Goal: Task Accomplishment & Management: Manage account settings

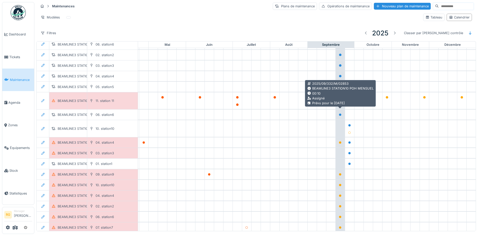
scroll to position [112, 171]
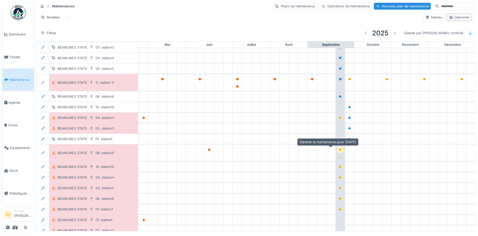
click at [339, 148] on icon at bounding box center [340, 149] width 3 height 3
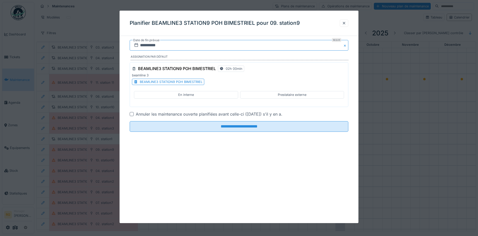
click at [146, 45] on input "**********" at bounding box center [239, 45] width 219 height 11
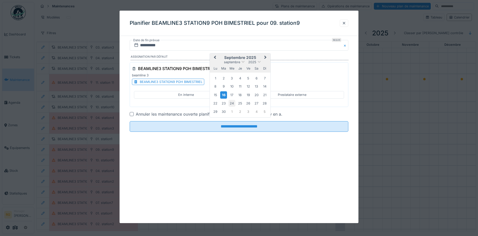
click at [231, 104] on div "24" at bounding box center [232, 103] width 7 height 7
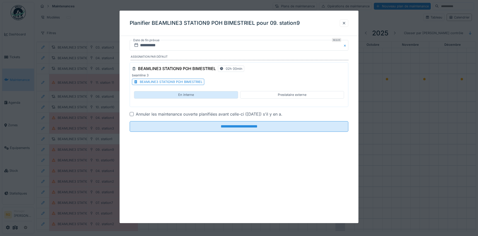
click at [200, 94] on div "En interne" at bounding box center [186, 94] width 104 height 7
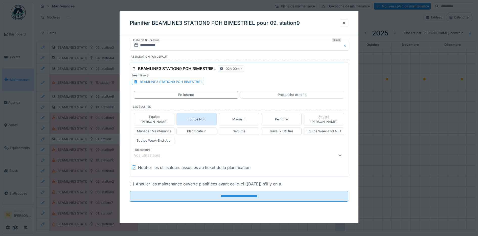
click at [208, 116] on div "Equipe Nuit" at bounding box center [197, 119] width 40 height 12
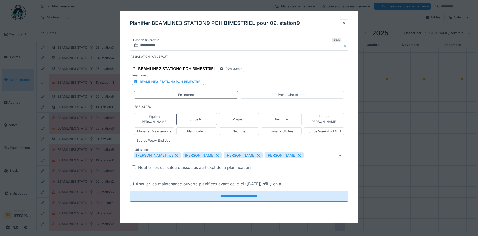
click at [174, 154] on icon at bounding box center [176, 156] width 5 height 4
click at [156, 152] on div "Quentin Duc" at bounding box center [153, 155] width 39 height 6
click at [207, 154] on icon at bounding box center [209, 156] width 5 height 4
type input "*****"
click at [132, 182] on div at bounding box center [132, 184] width 4 height 4
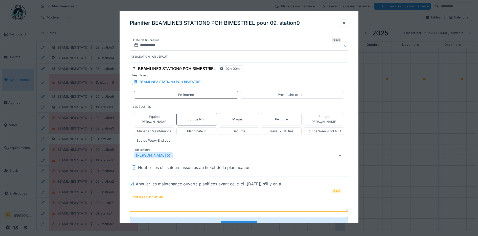
click at [140, 194] on label "Message d'annulation" at bounding box center [148, 197] width 32 height 6
click at [140, 191] on textarea "Message d'annulation" at bounding box center [239, 201] width 219 height 21
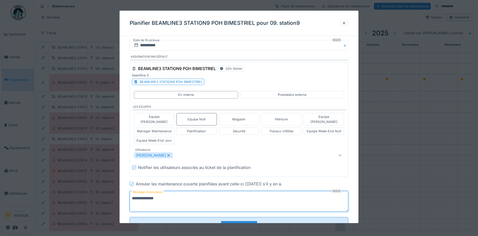
scroll to position [14, 0]
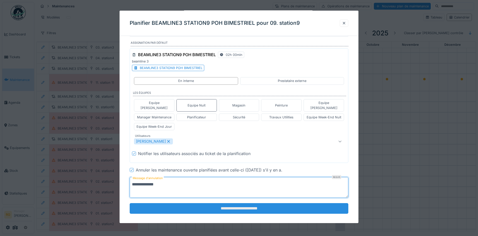
type textarea "**********"
click at [252, 204] on input "**********" at bounding box center [239, 208] width 219 height 11
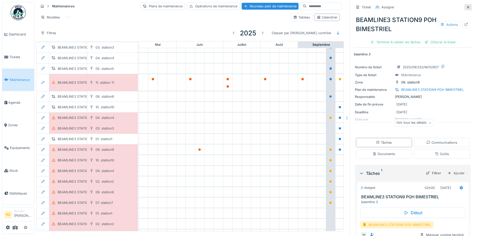
click at [467, 6] on icon at bounding box center [468, 7] width 3 height 3
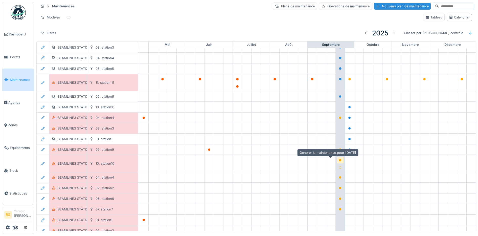
click at [339, 159] on icon at bounding box center [340, 160] width 3 height 3
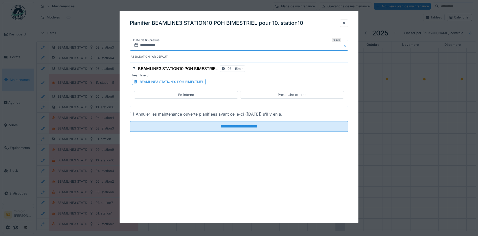
click at [148, 45] on input "**********" at bounding box center [239, 45] width 219 height 11
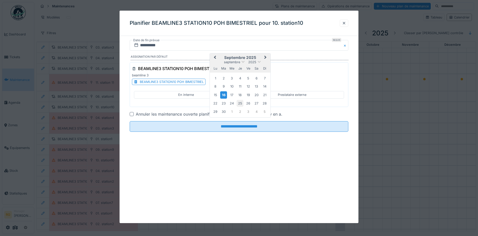
click at [241, 103] on div "25" at bounding box center [240, 103] width 7 height 7
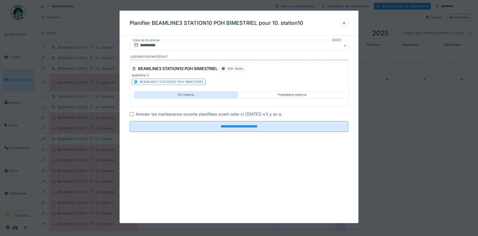
click at [188, 94] on div "En interne" at bounding box center [186, 94] width 16 height 5
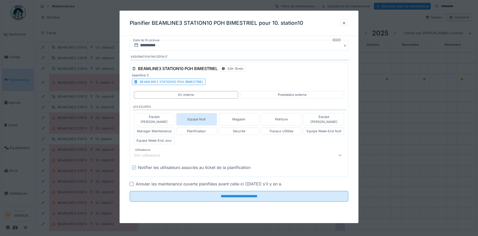
click at [204, 117] on div "Equipe Nuit" at bounding box center [197, 119] width 18 height 5
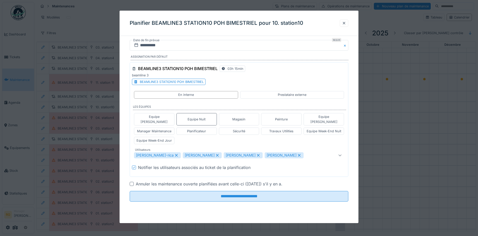
click at [174, 154] on icon at bounding box center [176, 156] width 5 height 4
click at [166, 154] on icon at bounding box center [168, 156] width 5 height 4
click at [207, 154] on icon at bounding box center [209, 156] width 5 height 4
type input "*****"
click at [130, 182] on div at bounding box center [132, 184] width 4 height 4
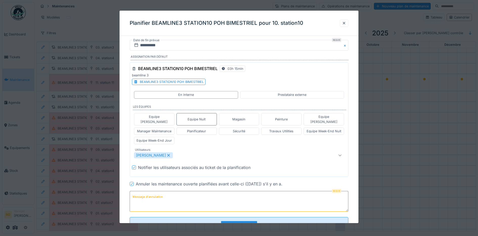
click at [154, 194] on label "Message d'annulation" at bounding box center [148, 197] width 32 height 6
click at [154, 192] on textarea "Message d'annulation" at bounding box center [239, 201] width 219 height 21
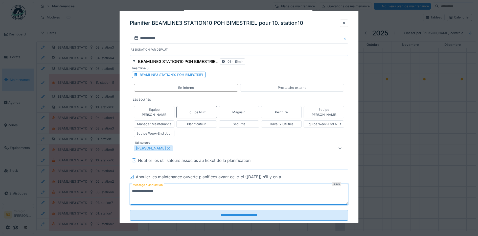
scroll to position [14, 0]
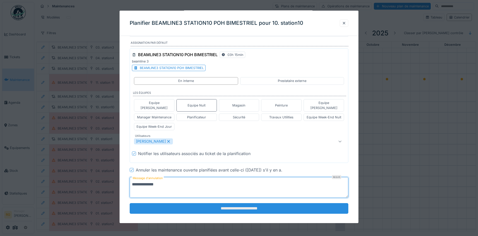
type textarea "**********"
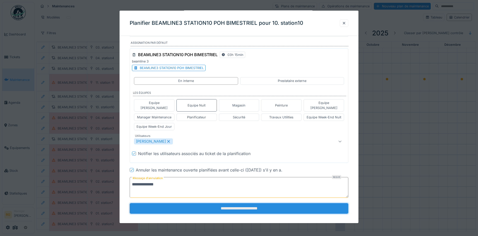
click at [244, 205] on input "**********" at bounding box center [239, 208] width 219 height 11
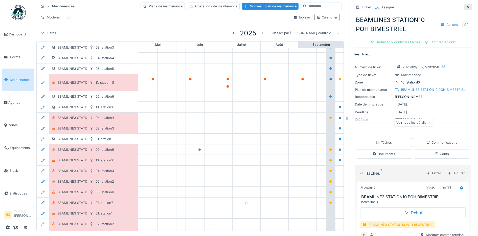
click at [467, 6] on icon at bounding box center [468, 7] width 3 height 3
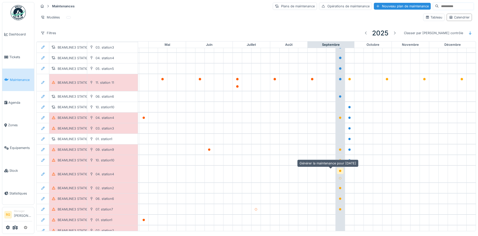
click at [339, 170] on icon at bounding box center [340, 171] width 3 height 3
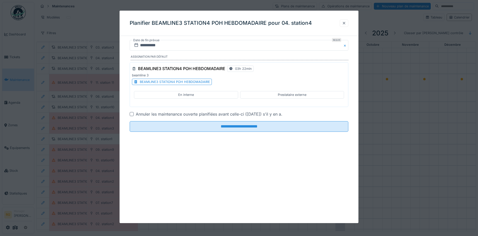
click at [348, 22] on div at bounding box center [344, 22] width 9 height 7
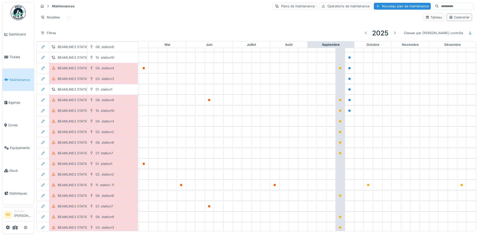
scroll to position [144, 171]
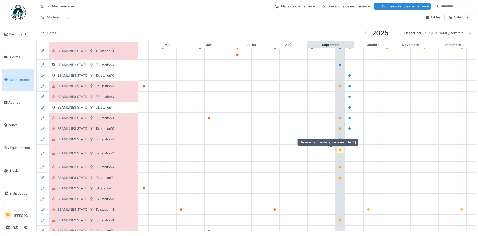
click at [339, 149] on icon at bounding box center [340, 150] width 3 height 3
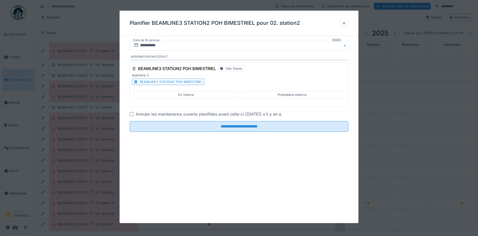
click at [346, 23] on div at bounding box center [344, 23] width 4 height 5
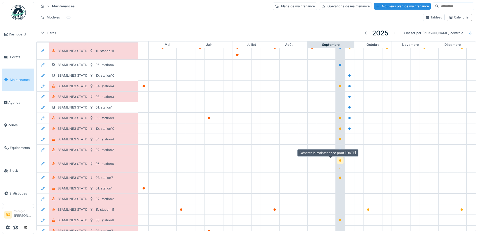
click at [339, 159] on icon at bounding box center [340, 160] width 3 height 3
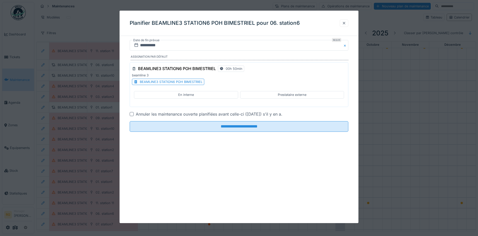
click at [346, 23] on div at bounding box center [344, 23] width 4 height 5
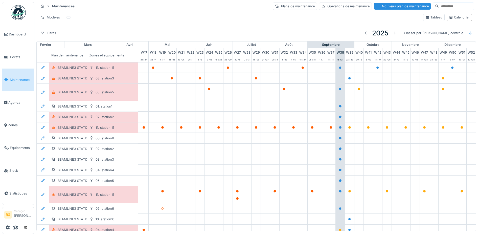
scroll to position [0, 0]
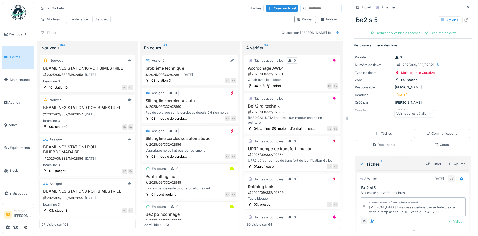
scroll to position [17, 0]
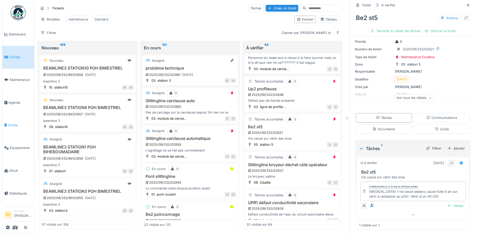
click at [13, 123] on span "Zones" at bounding box center [20, 125] width 24 height 5
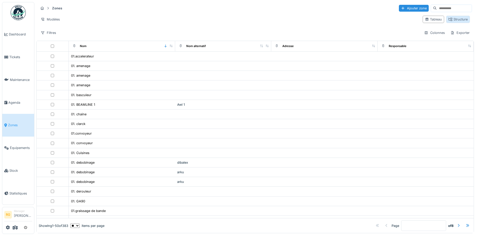
click at [449, 20] on div "Structure" at bounding box center [458, 19] width 19 height 5
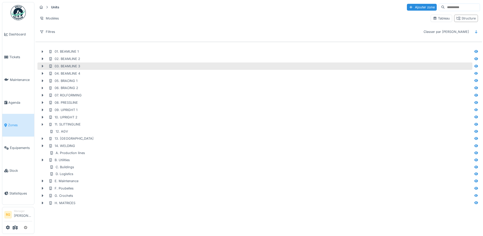
click at [43, 67] on icon at bounding box center [43, 66] width 2 height 3
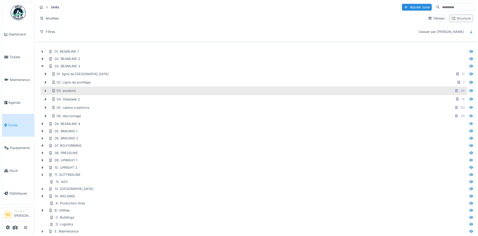
click at [45, 91] on icon at bounding box center [45, 90] width 4 height 3
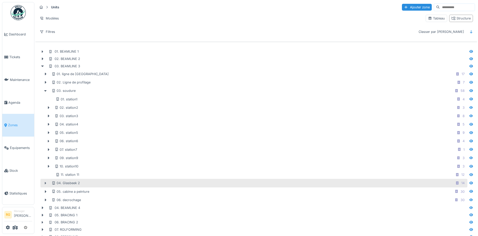
click at [45, 184] on icon at bounding box center [45, 183] width 4 height 3
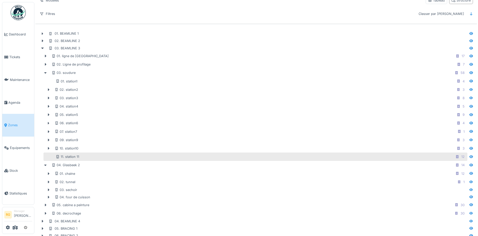
scroll to position [32, 0]
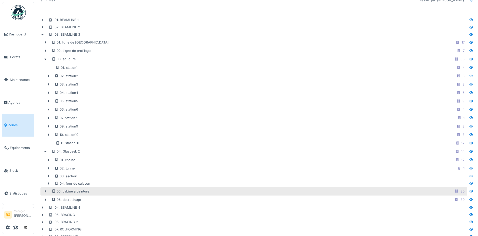
click at [45, 191] on icon at bounding box center [45, 191] width 4 height 3
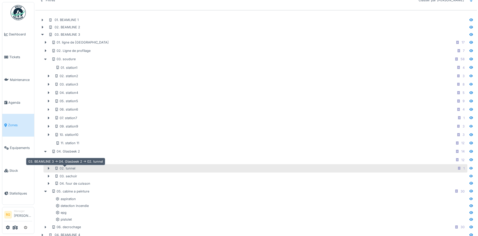
scroll to position [63, 0]
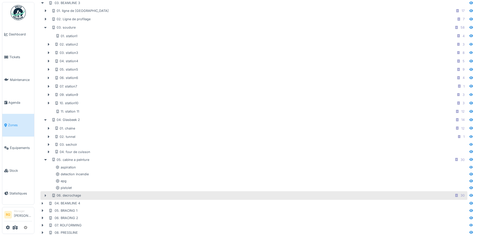
click at [45, 196] on icon at bounding box center [45, 195] width 4 height 3
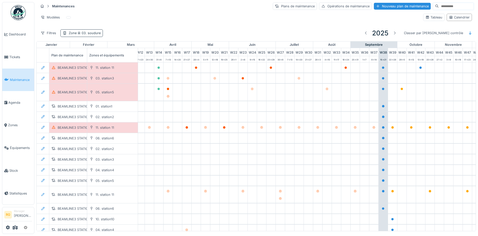
scroll to position [0, 171]
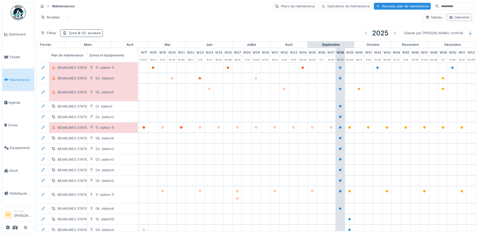
click at [71, 34] on div "Zone 03. soudure" at bounding box center [85, 33] width 32 height 5
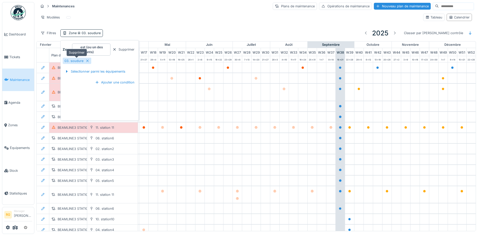
click at [87, 60] on icon at bounding box center [87, 60] width 3 height 3
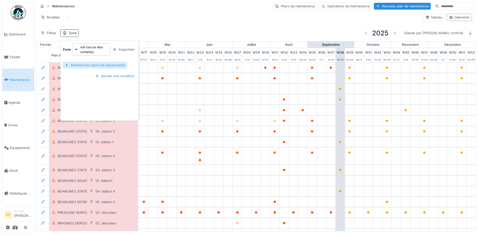
click at [92, 65] on div "Sélectionner parmi les équipements" at bounding box center [95, 65] width 65 height 7
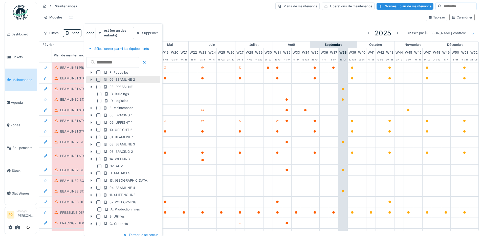
scroll to position [14, 0]
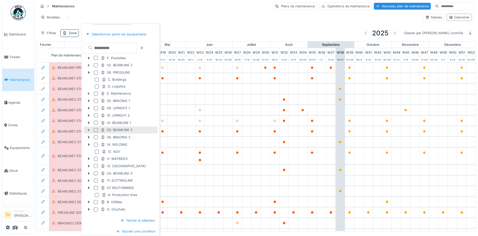
click at [88, 130] on icon at bounding box center [89, 129] width 4 height 3
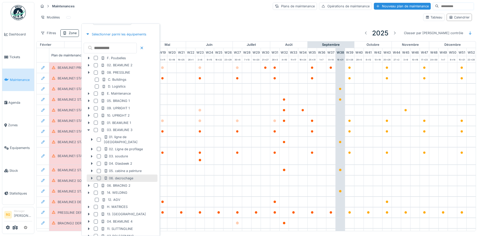
click at [92, 177] on icon at bounding box center [92, 178] width 2 height 3
click at [99, 176] on div at bounding box center [99, 178] width 4 height 4
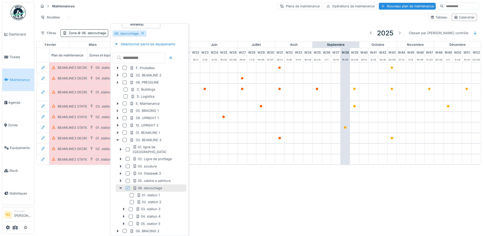
scroll to position [0, 0]
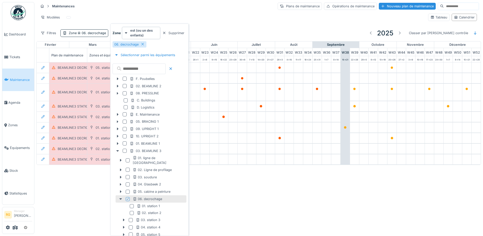
click at [208, 27] on div "Maintenances Plans de maintenance Opérations de maintenance Nouveau plan de mai…" at bounding box center [258, 20] width 445 height 41
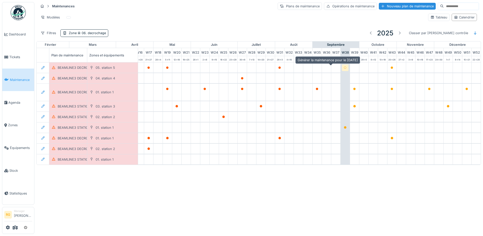
click at [344, 68] on icon at bounding box center [345, 68] width 3 height 3
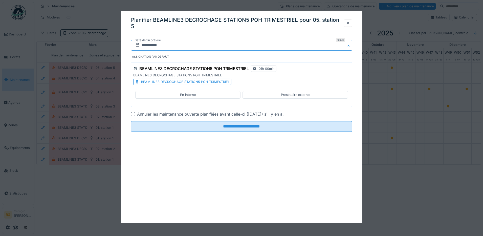
click at [146, 46] on input "**********" at bounding box center [241, 45] width 221 height 11
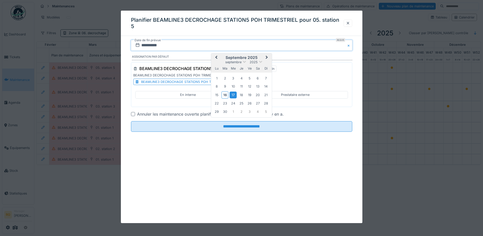
click at [167, 164] on div "**********" at bounding box center [242, 117] width 242 height 212
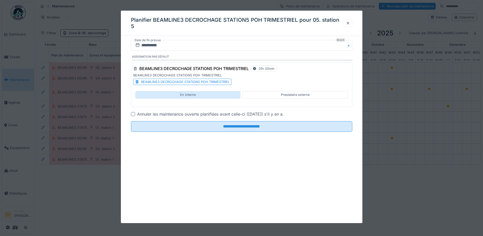
click at [189, 94] on div "En interne" at bounding box center [188, 94] width 16 height 5
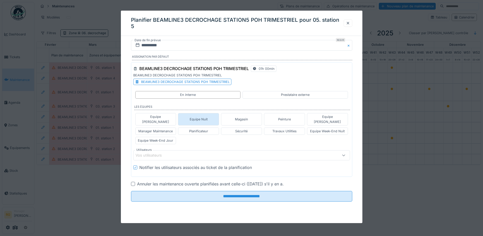
click at [200, 117] on div "Equipe Nuit" at bounding box center [199, 119] width 18 height 5
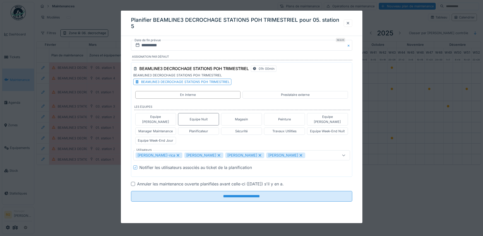
click at [177, 154] on icon at bounding box center [178, 155] width 3 height 3
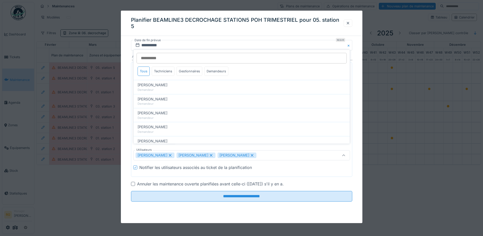
click at [168, 154] on icon at bounding box center [170, 156] width 5 height 4
click at [169, 154] on icon at bounding box center [170, 155] width 3 height 3
type input "****"
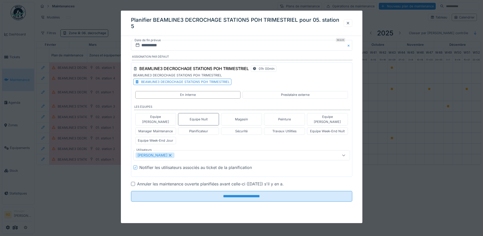
click at [124, 154] on div "**********" at bounding box center [242, 128] width 242 height 176
click at [134, 182] on div at bounding box center [133, 184] width 4 height 4
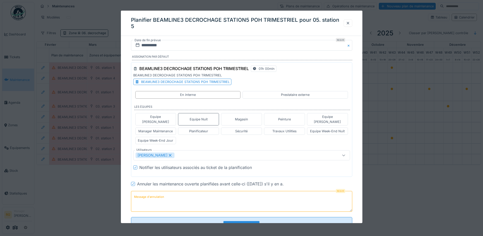
click at [147, 194] on label "Message d'annulation" at bounding box center [149, 197] width 32 height 6
click at [147, 193] on textarea "Message d'annulation" at bounding box center [241, 201] width 221 height 21
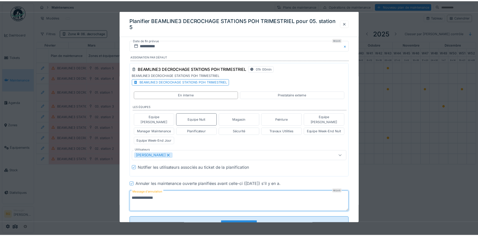
scroll to position [14, 0]
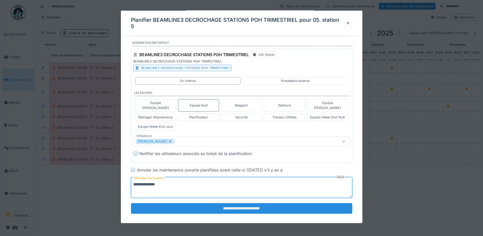
type textarea "**********"
click at [239, 204] on input "**********" at bounding box center [241, 208] width 221 height 11
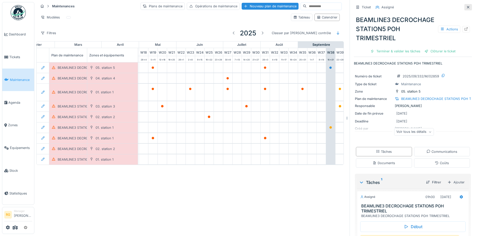
click at [466, 8] on icon at bounding box center [468, 7] width 4 height 3
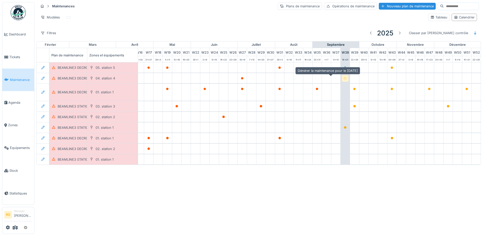
click at [344, 79] on icon at bounding box center [345, 78] width 3 height 3
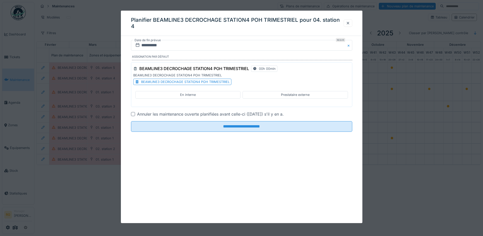
click at [193, 81] on div "BEAMLINE3 DECROCHAGE STATION4 POH TRIMESTRIEL" at bounding box center [185, 81] width 89 height 5
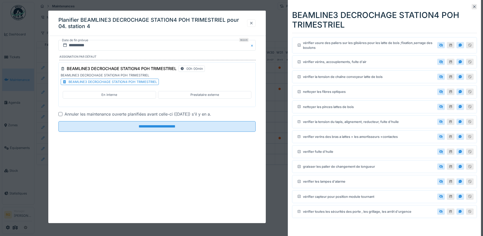
click at [250, 23] on div at bounding box center [251, 23] width 4 height 5
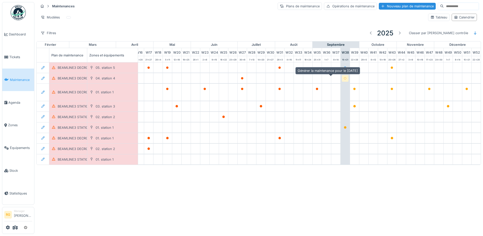
click at [344, 80] on icon at bounding box center [345, 78] width 3 height 3
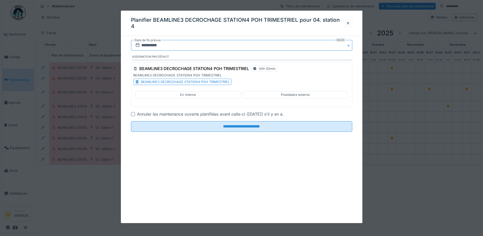
click at [148, 46] on input "**********" at bounding box center [241, 45] width 221 height 11
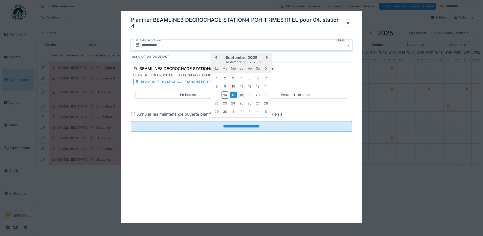
click at [241, 94] on div "18" at bounding box center [241, 95] width 7 height 7
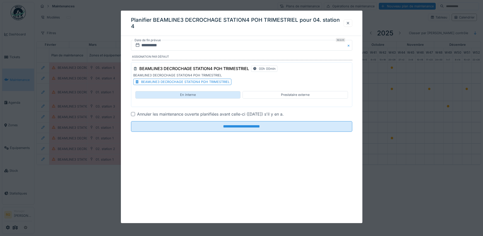
click at [197, 95] on div "En interne" at bounding box center [187, 94] width 105 height 7
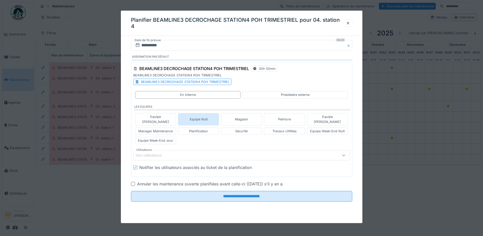
click at [204, 117] on div "Equipe Nuit" at bounding box center [199, 119] width 18 height 5
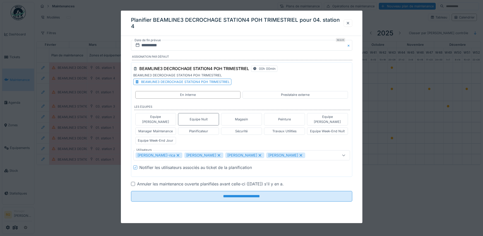
click at [177, 154] on icon at bounding box center [178, 155] width 3 height 3
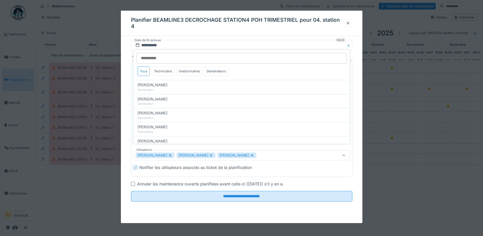
click at [169, 154] on icon at bounding box center [170, 155] width 3 height 3
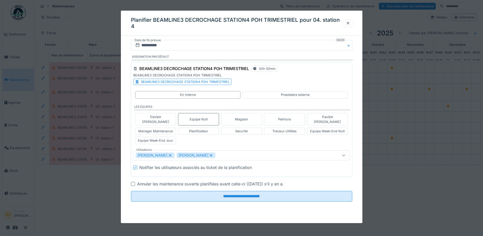
click at [168, 154] on icon at bounding box center [170, 156] width 5 height 4
type input "****"
click at [134, 182] on div at bounding box center [133, 184] width 4 height 4
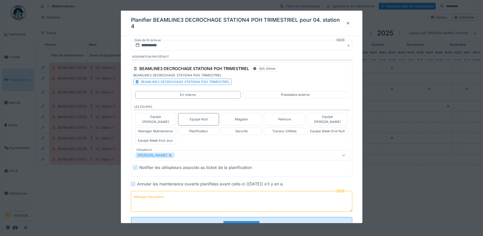
click at [157, 194] on label "Message d'annulation" at bounding box center [149, 197] width 32 height 6
click at [157, 192] on textarea "Message d'annulation" at bounding box center [241, 201] width 221 height 21
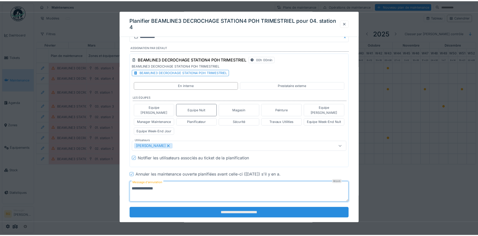
scroll to position [14, 0]
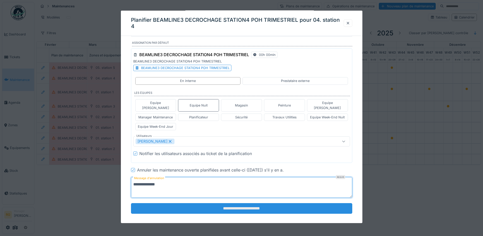
type textarea "**********"
click at [253, 206] on input "**********" at bounding box center [241, 208] width 221 height 11
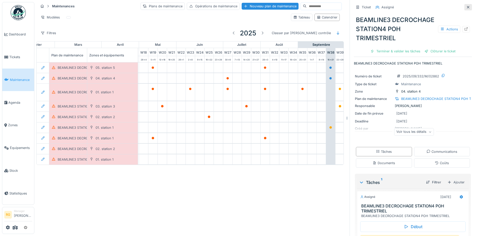
click at [466, 7] on icon at bounding box center [468, 7] width 4 height 3
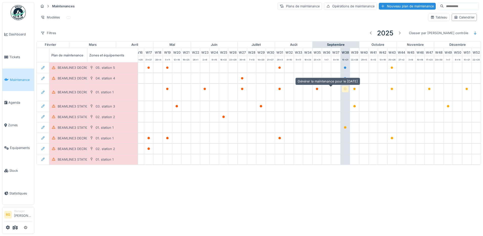
click at [344, 89] on icon at bounding box center [345, 89] width 3 height 3
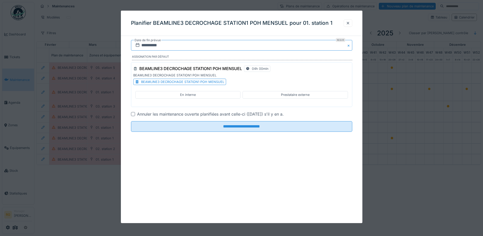
click at [153, 45] on input "**********" at bounding box center [241, 45] width 221 height 11
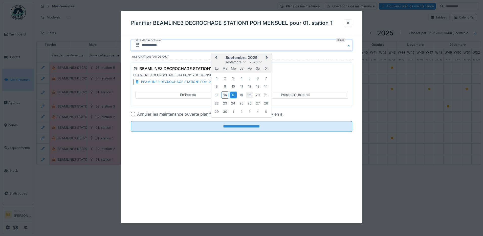
click at [250, 95] on div "19" at bounding box center [249, 95] width 7 height 7
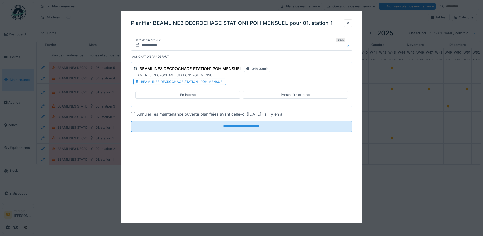
click at [134, 115] on div at bounding box center [133, 114] width 4 height 4
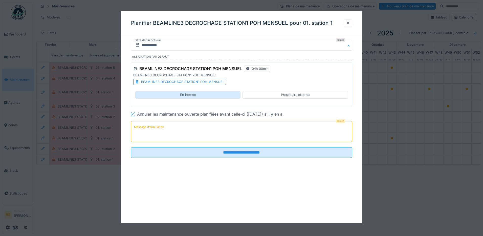
click at [180, 94] on div "En interne" at bounding box center [188, 94] width 16 height 5
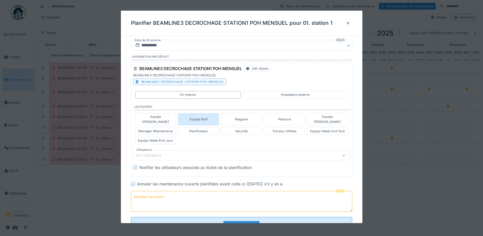
click at [201, 117] on div "Equipe Nuit" at bounding box center [199, 119] width 18 height 5
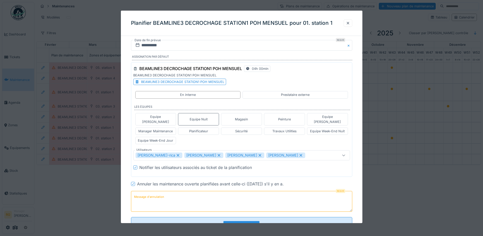
click at [177, 154] on icon at bounding box center [178, 155] width 3 height 3
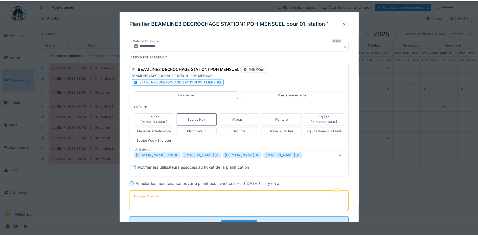
scroll to position [14, 0]
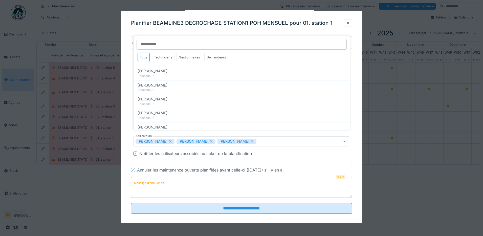
click at [168, 140] on icon at bounding box center [170, 142] width 5 height 4
click at [169, 140] on icon at bounding box center [170, 141] width 3 height 3
type input "****"
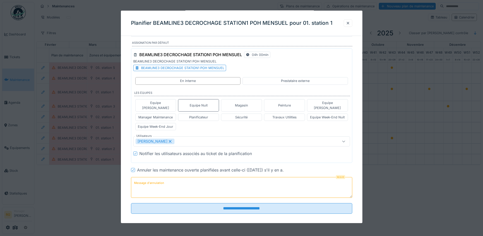
click at [139, 180] on label "Message d'annulation" at bounding box center [149, 183] width 32 height 6
click at [139, 177] on textarea "Message d'annulation" at bounding box center [241, 187] width 221 height 21
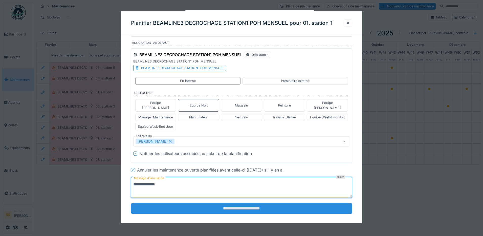
type textarea "**********"
click at [244, 204] on input "**********" at bounding box center [241, 208] width 221 height 11
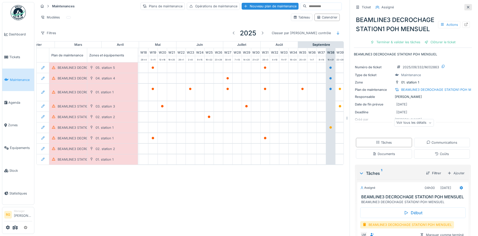
click at [466, 7] on icon at bounding box center [468, 7] width 4 height 3
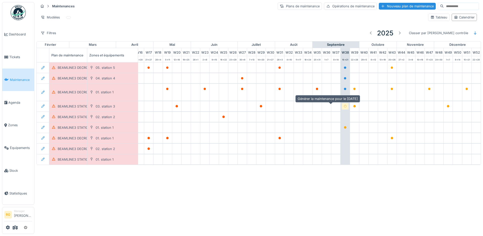
click at [344, 107] on icon at bounding box center [345, 106] width 3 height 3
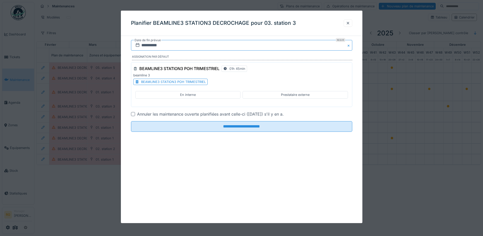
click at [151, 45] on input "**********" at bounding box center [241, 45] width 221 height 11
click at [347, 24] on div at bounding box center [348, 23] width 4 height 5
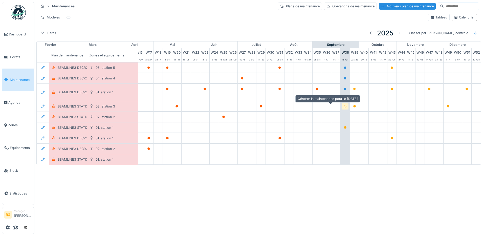
click at [344, 107] on icon at bounding box center [345, 106] width 3 height 3
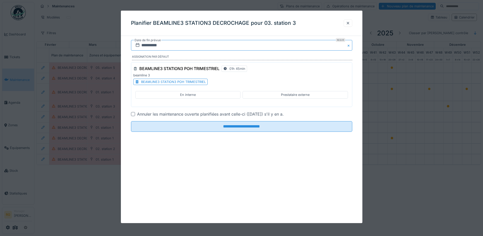
click at [148, 45] on input "**********" at bounding box center [241, 45] width 221 height 11
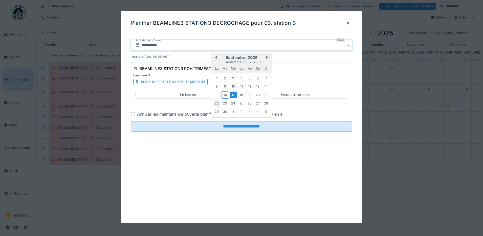
click at [216, 103] on div "22" at bounding box center [216, 103] width 7 height 7
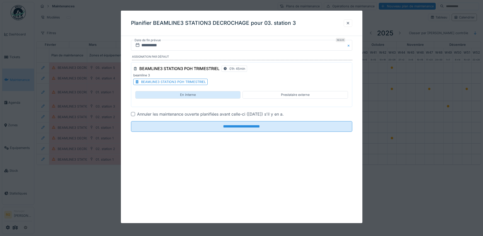
click at [184, 94] on div "En interne" at bounding box center [188, 94] width 16 height 5
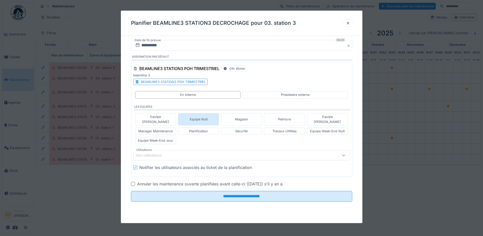
click at [201, 117] on div "Equipe Nuit" at bounding box center [199, 119] width 18 height 5
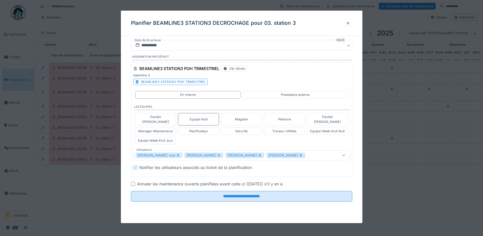
click at [176, 154] on icon at bounding box center [178, 156] width 5 height 4
click at [168, 154] on icon at bounding box center [170, 156] width 5 height 4
type input "****"
click at [134, 182] on div at bounding box center [133, 184] width 4 height 4
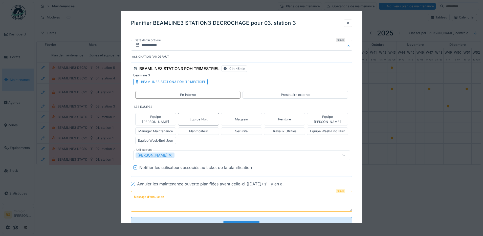
click at [167, 193] on textarea "Message d'annulation" at bounding box center [241, 201] width 221 height 21
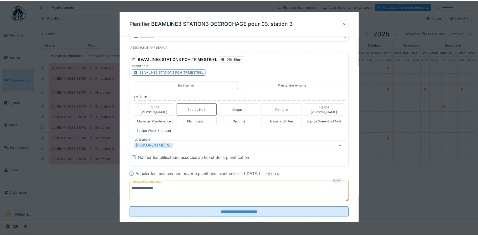
scroll to position [14, 0]
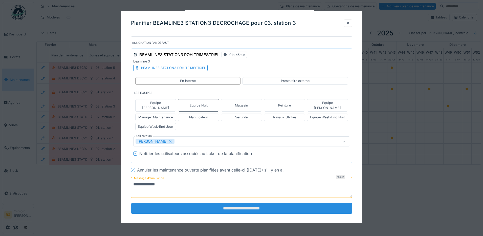
type textarea "**********"
click at [229, 205] on input "**********" at bounding box center [241, 208] width 221 height 11
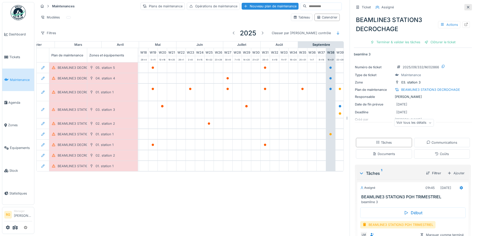
click at [466, 7] on icon at bounding box center [468, 7] width 4 height 3
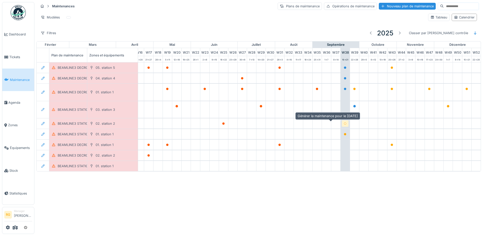
click at [344, 124] on icon at bounding box center [345, 123] width 3 height 3
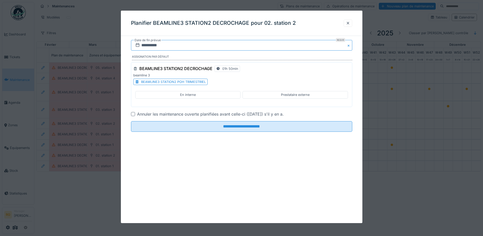
click at [148, 43] on input "**********" at bounding box center [241, 45] width 221 height 11
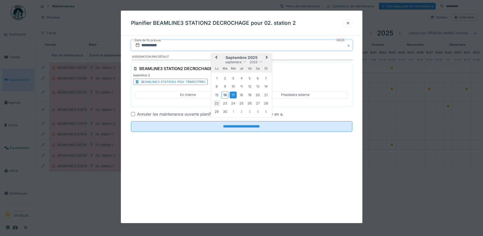
click at [217, 104] on div "22" at bounding box center [216, 103] width 7 height 7
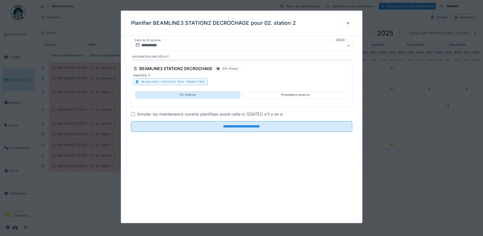
click at [187, 95] on div "En interne" at bounding box center [188, 94] width 16 height 5
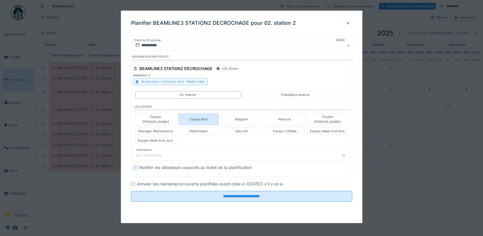
click at [197, 117] on div "Equipe Nuit" at bounding box center [199, 119] width 18 height 5
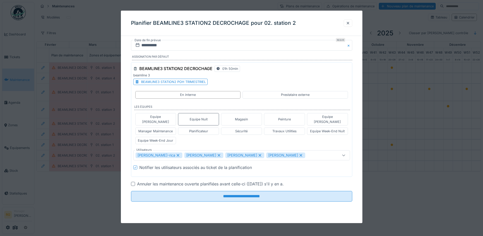
click at [176, 154] on icon at bounding box center [178, 156] width 5 height 4
click at [168, 154] on icon at bounding box center [170, 156] width 5 height 4
type input "****"
click at [133, 182] on div at bounding box center [133, 184] width 4 height 4
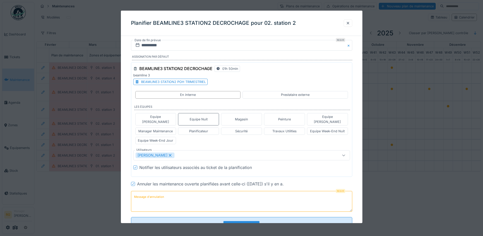
click at [142, 194] on label "Message d'annulation" at bounding box center [149, 197] width 32 height 6
click at [142, 191] on textarea "Message d'annulation" at bounding box center [241, 201] width 221 height 21
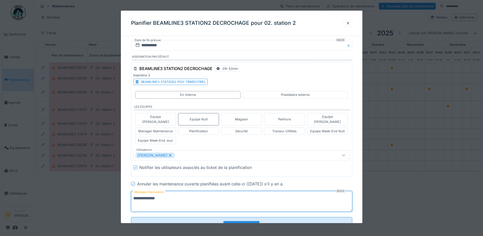
scroll to position [14, 0]
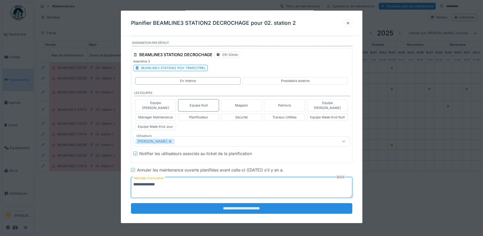
type textarea "**********"
click at [242, 204] on input "**********" at bounding box center [241, 208] width 221 height 11
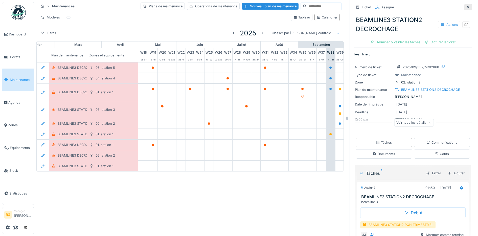
click at [467, 7] on icon at bounding box center [468, 7] width 3 height 3
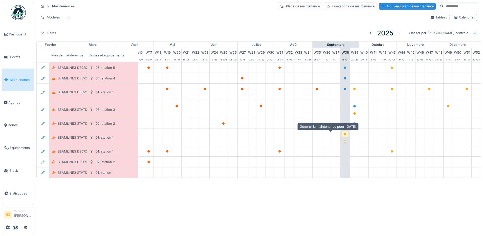
click at [344, 135] on icon at bounding box center [345, 134] width 3 height 3
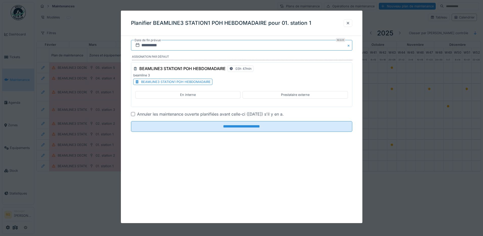
click at [146, 45] on input "**********" at bounding box center [241, 45] width 221 height 11
click at [226, 104] on div "23" at bounding box center [225, 103] width 7 height 7
click at [182, 95] on div "En interne" at bounding box center [188, 94] width 16 height 5
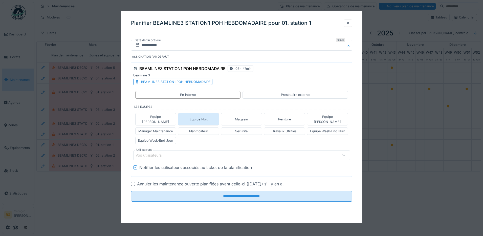
click at [201, 117] on div "Equipe Nuit" at bounding box center [199, 119] width 18 height 5
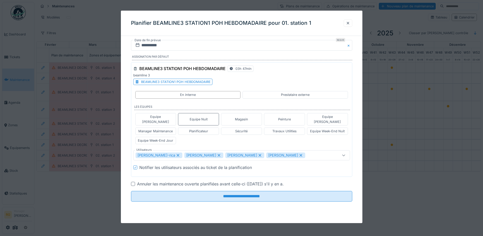
click at [177, 154] on icon at bounding box center [178, 155] width 3 height 3
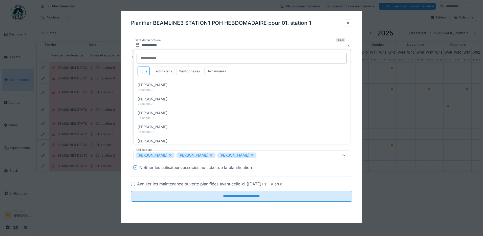
click at [169, 154] on icon at bounding box center [170, 155] width 3 height 3
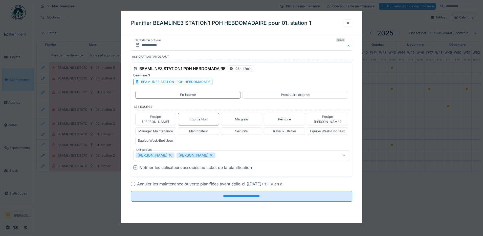
click at [169, 154] on icon at bounding box center [170, 155] width 3 height 3
type input "****"
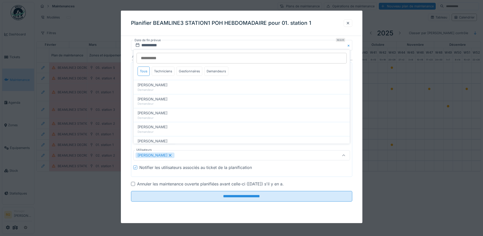
click at [135, 182] on div at bounding box center [133, 184] width 4 height 4
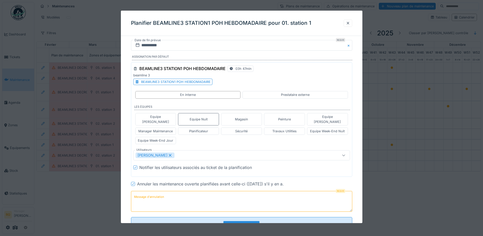
click at [144, 194] on label "Message d'annulation" at bounding box center [149, 197] width 32 height 6
click at [144, 191] on textarea "Message d'annulation" at bounding box center [241, 201] width 221 height 21
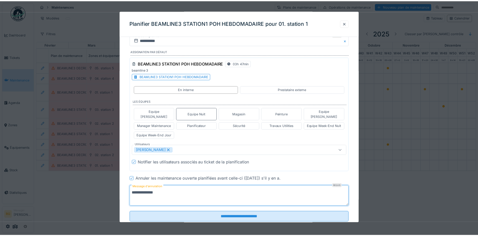
scroll to position [14, 0]
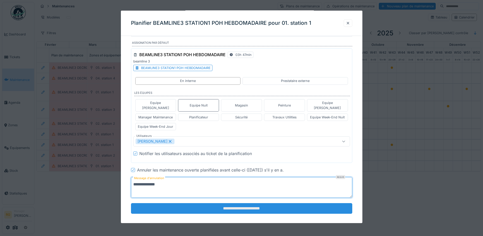
type textarea "**********"
click at [199, 204] on input "**********" at bounding box center [241, 208] width 221 height 11
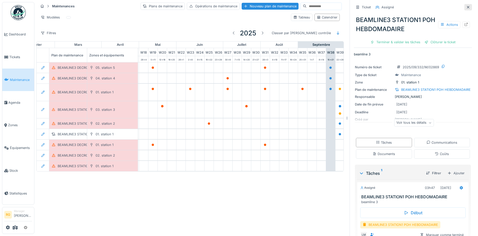
click at [466, 7] on icon at bounding box center [468, 7] width 4 height 3
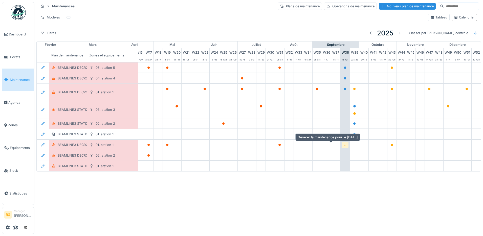
click at [344, 145] on icon at bounding box center [345, 145] width 3 height 3
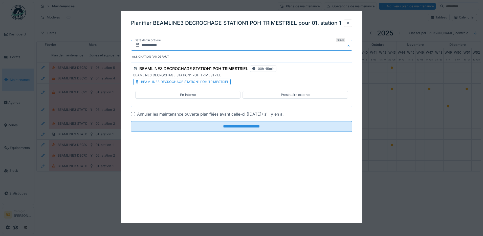
click at [144, 46] on input "**********" at bounding box center [241, 45] width 221 height 11
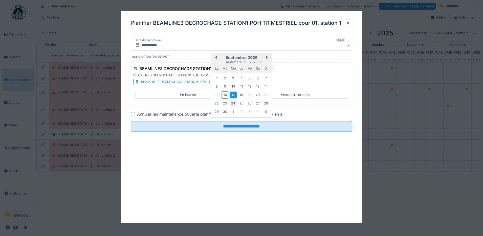
click at [233, 103] on div "24" at bounding box center [233, 103] width 7 height 7
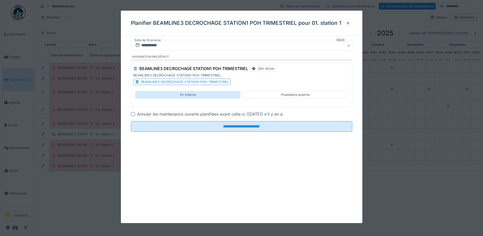
click at [180, 94] on div "En interne" at bounding box center [187, 94] width 105 height 7
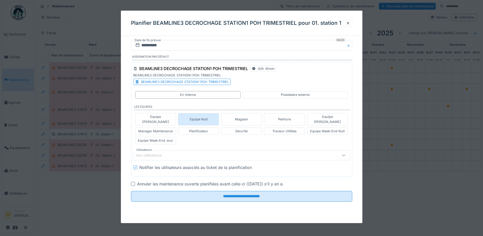
click at [200, 117] on div "Equipe Nuit" at bounding box center [199, 119] width 18 height 5
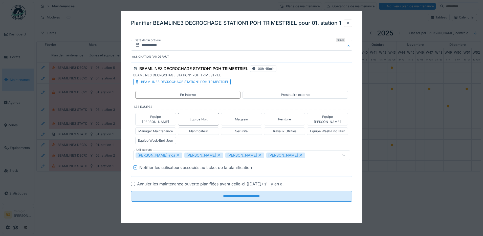
click at [176, 154] on icon at bounding box center [178, 156] width 5 height 4
click at [168, 154] on icon at bounding box center [170, 156] width 5 height 4
click at [169, 154] on icon at bounding box center [170, 155] width 3 height 3
type input "****"
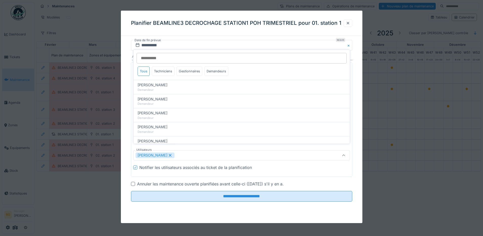
click at [133, 182] on div at bounding box center [133, 184] width 4 height 4
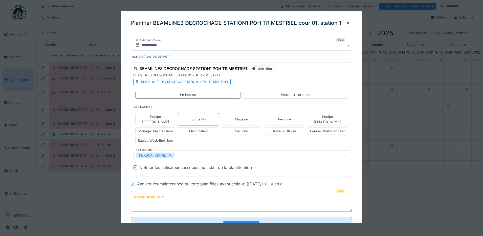
click at [150, 194] on label "Message d'annulation" at bounding box center [149, 197] width 32 height 6
click at [150, 191] on textarea "Message d'annulation" at bounding box center [241, 201] width 221 height 21
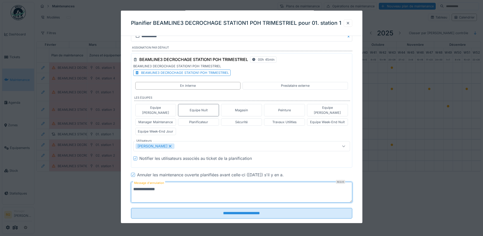
scroll to position [14, 0]
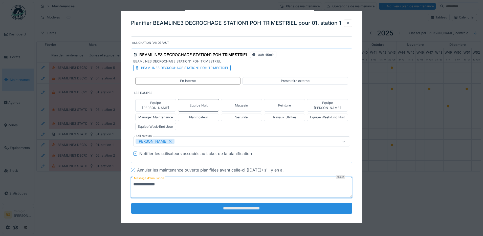
type textarea "**********"
click at [225, 203] on input "**********" at bounding box center [241, 208] width 221 height 11
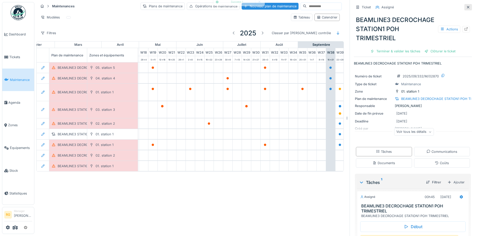
click at [466, 7] on icon at bounding box center [468, 7] width 4 height 3
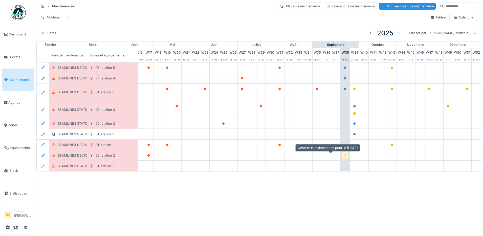
click at [344, 155] on icon at bounding box center [345, 155] width 3 height 3
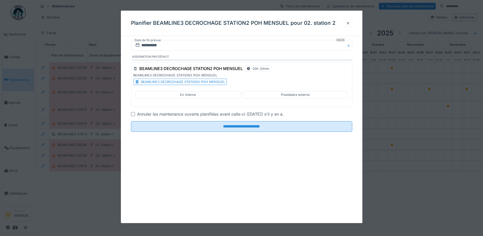
click at [347, 22] on div at bounding box center [348, 23] width 4 height 5
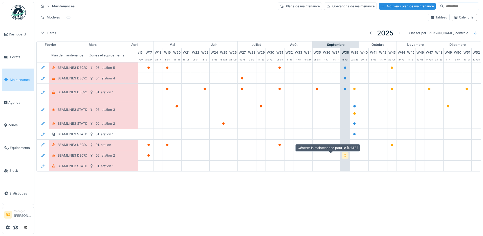
click at [344, 155] on icon at bounding box center [345, 155] width 3 height 3
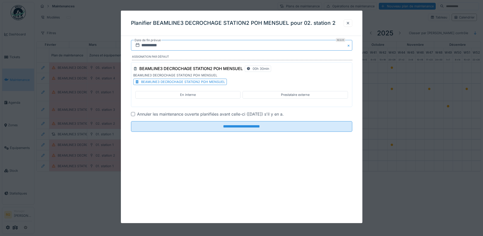
click at [143, 45] on input "**********" at bounding box center [241, 45] width 221 height 11
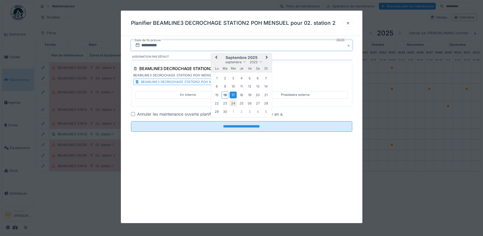
click at [233, 104] on div "24" at bounding box center [233, 103] width 7 height 7
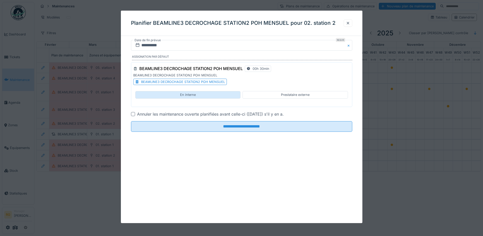
click at [165, 94] on div "En interne" at bounding box center [187, 94] width 105 height 7
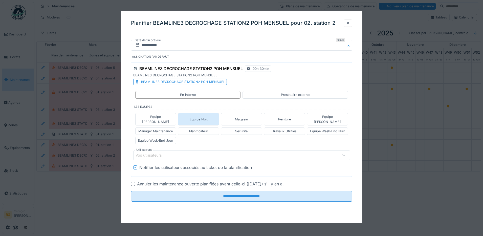
click at [204, 117] on div "Equipe Nuit" at bounding box center [199, 119] width 18 height 5
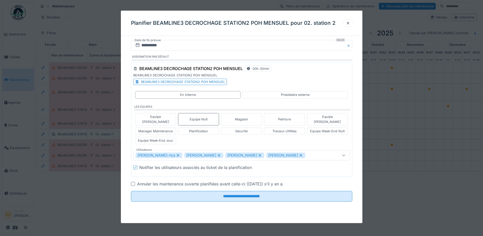
click at [176, 154] on icon at bounding box center [178, 156] width 5 height 4
click at [169, 154] on icon at bounding box center [170, 155] width 3 height 3
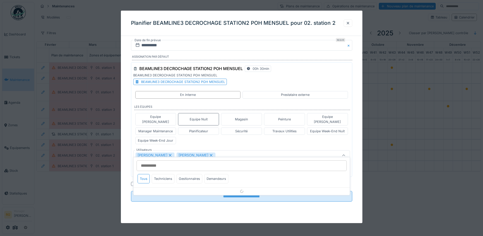
click at [168, 154] on icon at bounding box center [170, 156] width 5 height 4
type input "****"
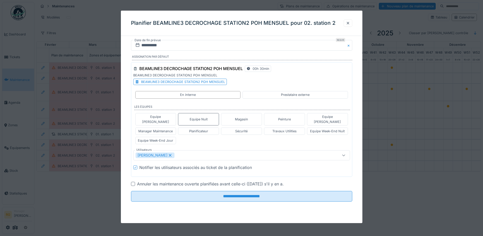
click at [133, 182] on div at bounding box center [133, 184] width 4 height 4
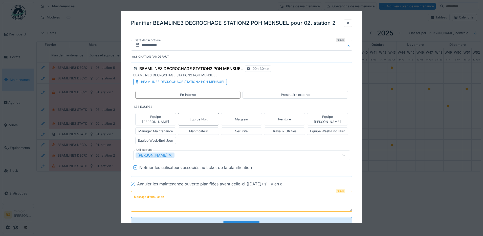
click at [149, 194] on label "Message d'annulation" at bounding box center [149, 197] width 32 height 6
click at [149, 192] on textarea "Message d'annulation" at bounding box center [241, 201] width 221 height 21
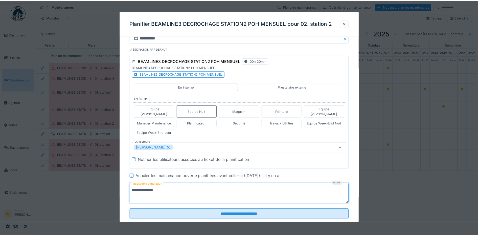
scroll to position [14, 0]
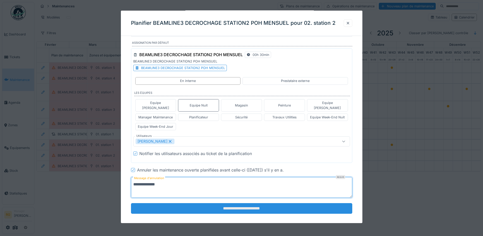
type textarea "**********"
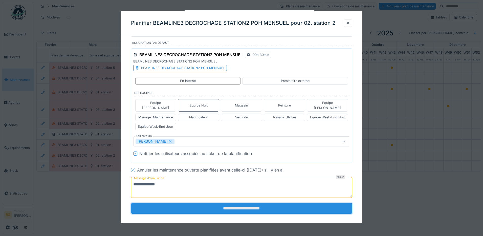
click at [210, 206] on input "**********" at bounding box center [241, 208] width 221 height 11
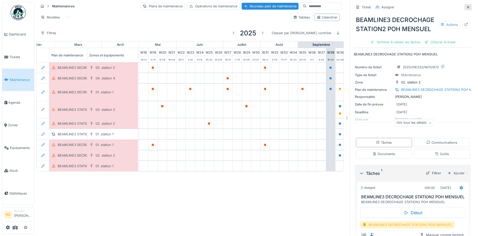
click at [466, 7] on icon at bounding box center [468, 7] width 4 height 3
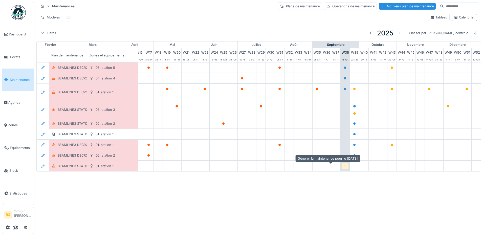
click at [344, 165] on div at bounding box center [345, 166] width 3 height 5
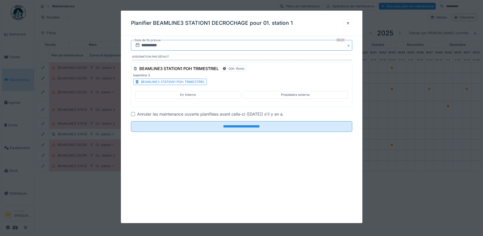
click at [146, 44] on input "**********" at bounding box center [241, 45] width 221 height 11
click at [235, 103] on div "24" at bounding box center [233, 103] width 7 height 7
click at [158, 93] on div "En interne" at bounding box center [187, 94] width 105 height 7
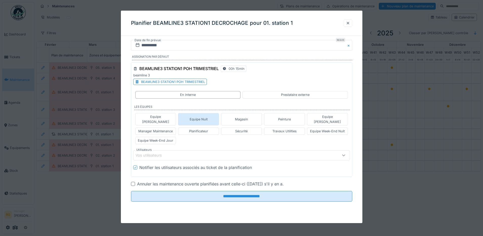
click at [198, 117] on div "Equipe Nuit" at bounding box center [199, 119] width 18 height 5
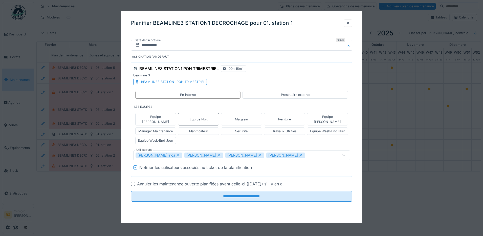
click at [176, 154] on icon at bounding box center [178, 156] width 5 height 4
click at [168, 154] on icon at bounding box center [170, 156] width 5 height 4
type input "****"
click at [134, 182] on div at bounding box center [133, 184] width 4 height 4
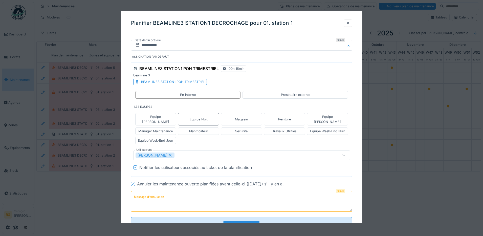
click at [143, 194] on label "Message d'annulation" at bounding box center [149, 197] width 32 height 6
click at [143, 191] on textarea "Message d'annulation" at bounding box center [241, 201] width 221 height 21
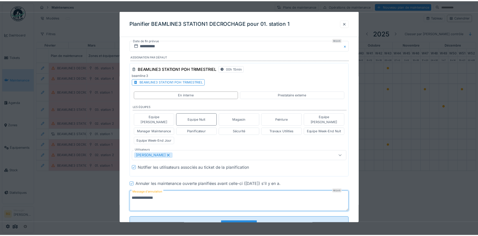
scroll to position [14, 0]
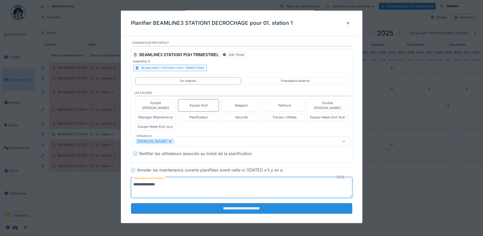
type textarea "**********"
click at [220, 205] on input "**********" at bounding box center [241, 208] width 221 height 11
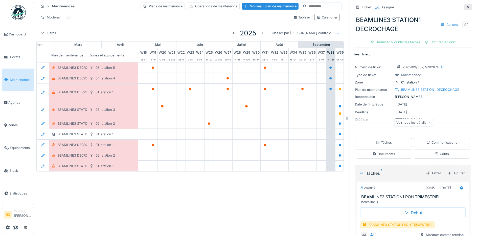
click at [466, 6] on icon at bounding box center [468, 7] width 4 height 3
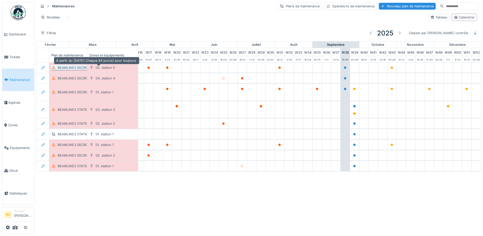
click at [70, 69] on div "BEAMLINE3 DECROCHAGE STATION5 POH TRIMESTRIEL" at bounding box center [102, 67] width 89 height 5
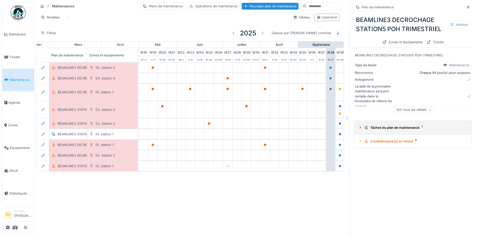
click at [358, 127] on icon at bounding box center [360, 127] width 4 height 3
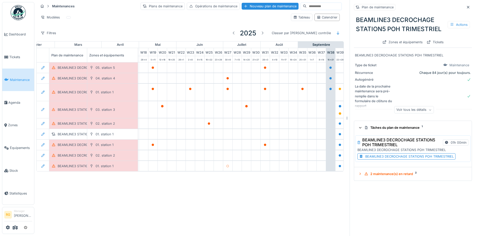
click at [379, 156] on div "BEAMLINE3 DECROCHAGE STATION5 POH TRIMESTRIEL" at bounding box center [409, 156] width 89 height 5
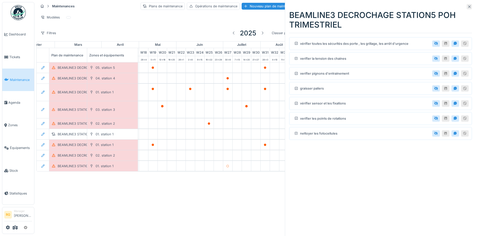
click at [468, 6] on icon at bounding box center [470, 6] width 4 height 3
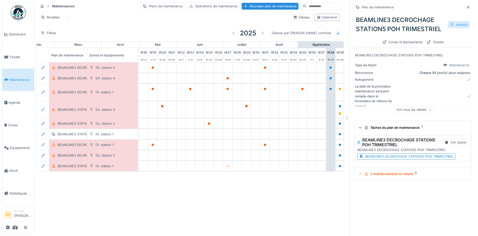
click at [451, 26] on icon at bounding box center [452, 24] width 3 height 3
click at [424, 35] on div "Modifier" at bounding box center [432, 36] width 46 height 8
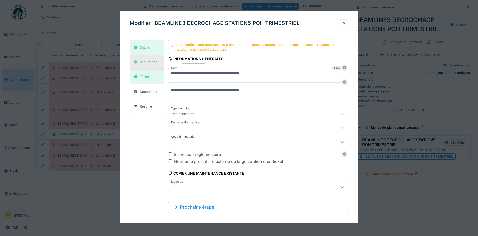
click at [146, 64] on div "Récurrence" at bounding box center [148, 62] width 17 height 5
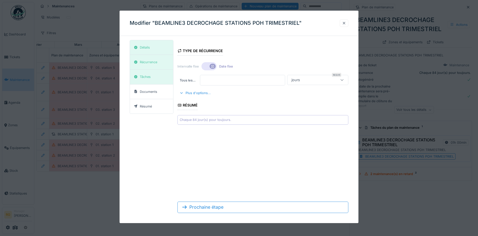
click at [346, 23] on div at bounding box center [344, 23] width 4 height 5
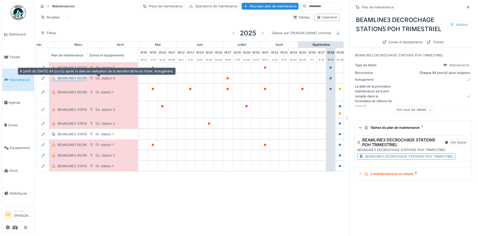
click at [74, 80] on div "BEAMLINE3 DECROCHAGE STATION4 POH TRIMESTRIEL" at bounding box center [102, 78] width 89 height 5
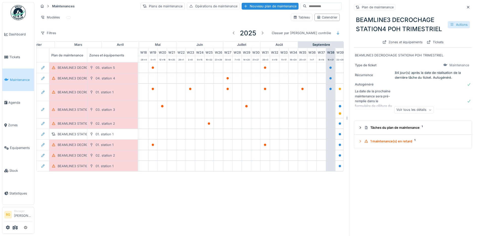
click at [456, 24] on div "Actions" at bounding box center [459, 24] width 22 height 7
click at [421, 37] on div "Modifier" at bounding box center [432, 36] width 46 height 8
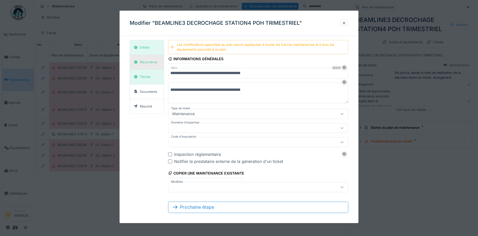
click at [147, 61] on div "Récurrence" at bounding box center [148, 62] width 17 height 5
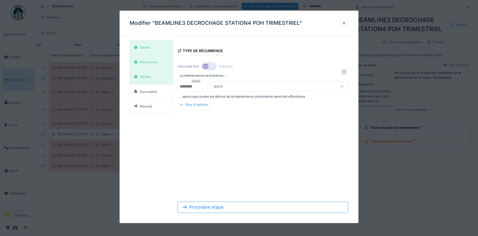
click at [213, 66] on div at bounding box center [209, 66] width 15 height 8
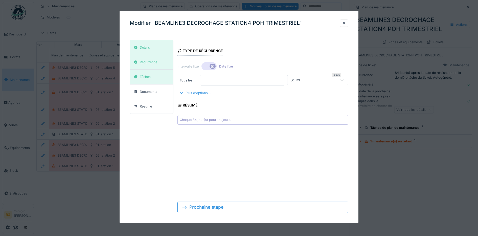
click at [182, 93] on div at bounding box center [182, 93] width 4 height 5
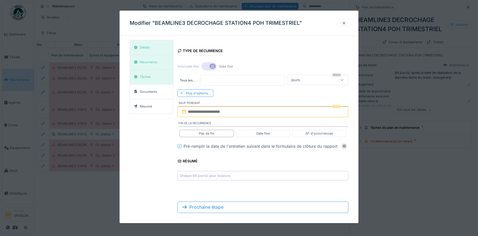
click at [205, 65] on div at bounding box center [209, 66] width 15 height 8
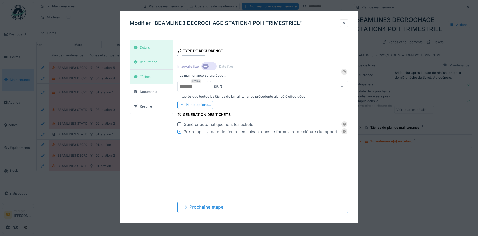
click at [346, 22] on div at bounding box center [344, 23] width 4 height 5
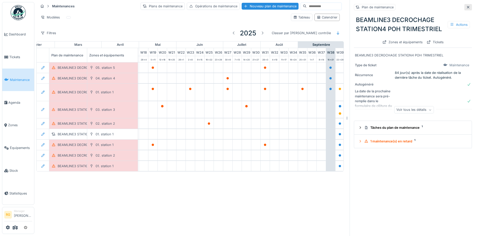
click at [466, 7] on icon at bounding box center [468, 7] width 4 height 3
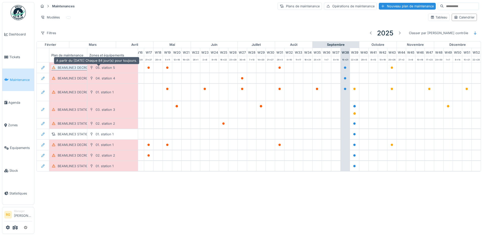
click at [73, 68] on div "BEAMLINE3 DECROCHAGE STATION5 POH TRIMESTRIEL" at bounding box center [102, 67] width 89 height 5
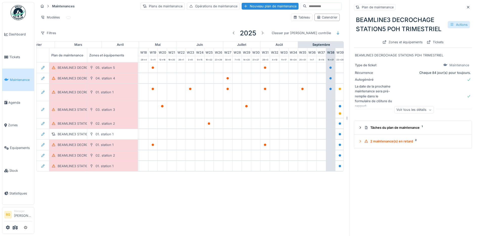
click at [448, 24] on div "Actions" at bounding box center [459, 24] width 22 height 7
click at [424, 36] on div "Modifier" at bounding box center [432, 36] width 46 height 8
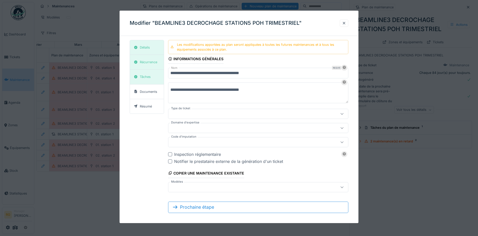
type input "***"
click at [146, 63] on div "Récurrence" at bounding box center [148, 62] width 17 height 5
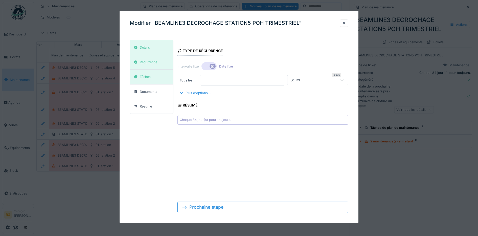
click at [205, 66] on div at bounding box center [209, 66] width 15 height 8
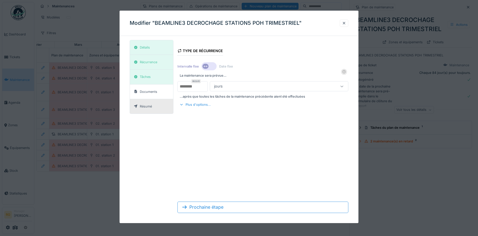
click at [148, 107] on div "Résumé" at bounding box center [146, 106] width 12 height 5
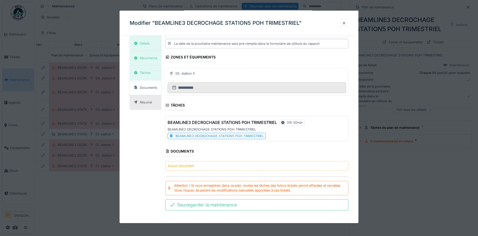
scroll to position [73, 0]
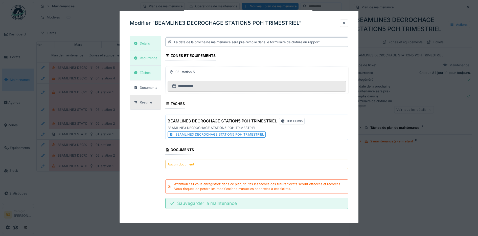
click at [211, 202] on div "Sauvegarder la maintenance" at bounding box center [256, 203] width 183 height 11
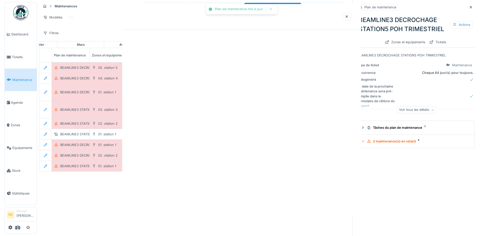
scroll to position [0, 0]
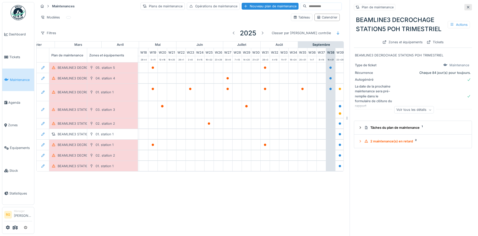
click at [466, 6] on icon at bounding box center [468, 7] width 4 height 3
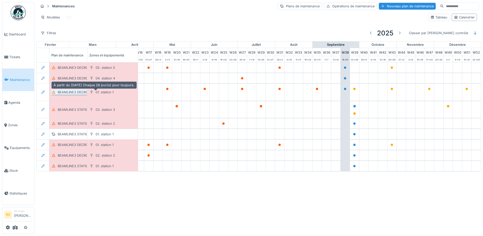
click at [74, 93] on div "BEAMLINE3 DECROCHAGE STATION1 POH MENSUEL" at bounding box center [99, 92] width 83 height 5
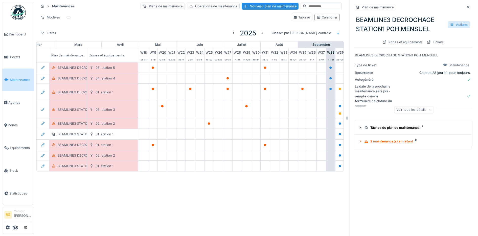
click at [450, 25] on div "Actions" at bounding box center [459, 24] width 22 height 7
click at [419, 34] on div "Modifier" at bounding box center [432, 36] width 46 height 8
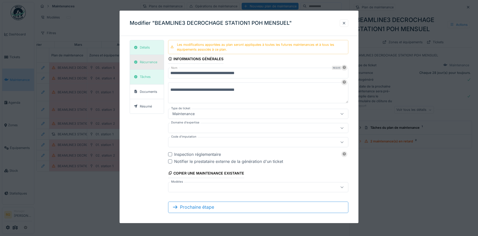
click at [150, 62] on div "Récurrence" at bounding box center [148, 62] width 17 height 5
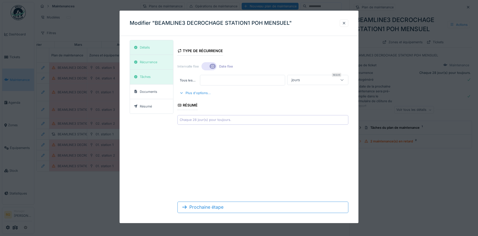
click at [205, 66] on div at bounding box center [209, 66] width 15 height 8
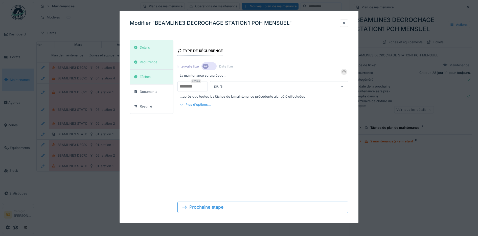
click at [211, 66] on div at bounding box center [209, 66] width 15 height 8
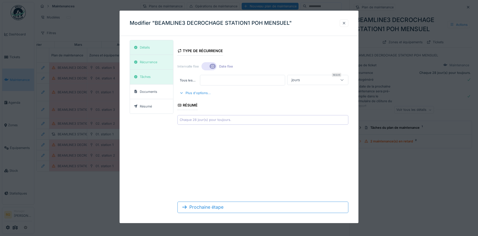
click at [346, 24] on div at bounding box center [344, 23] width 4 height 5
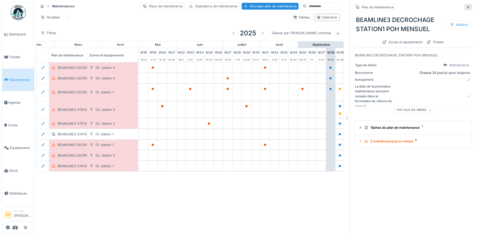
click at [466, 7] on icon at bounding box center [468, 7] width 4 height 3
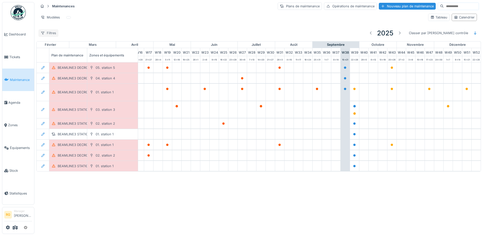
click at [52, 33] on div "Filtres" at bounding box center [48, 32] width 20 height 7
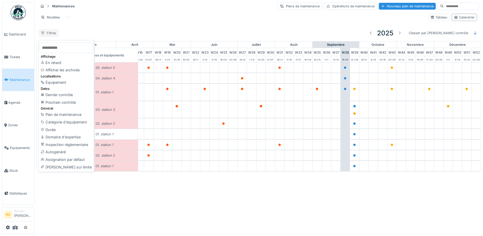
click at [52, 33] on div "Filtres" at bounding box center [48, 32] width 20 height 7
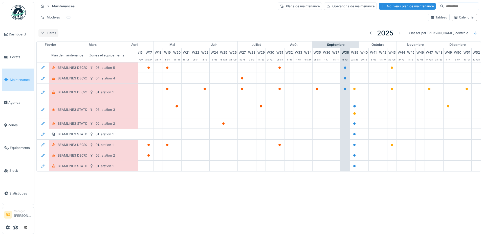
click at [52, 35] on div "Filtres" at bounding box center [48, 32] width 20 height 7
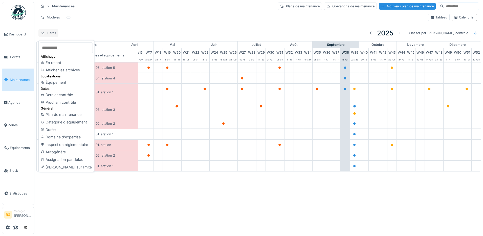
click at [52, 35] on div "Filtres" at bounding box center [48, 32] width 20 height 7
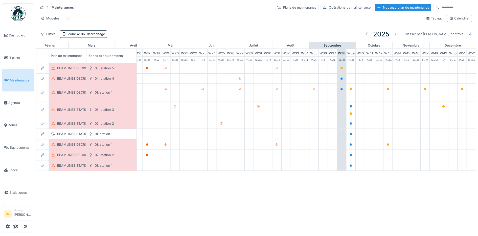
scroll to position [0, 171]
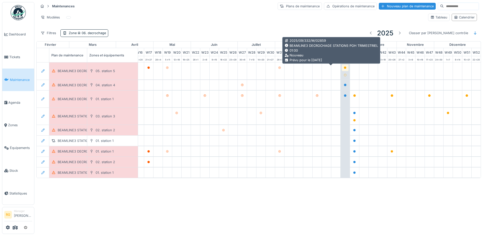
click at [344, 68] on icon at bounding box center [345, 68] width 3 height 3
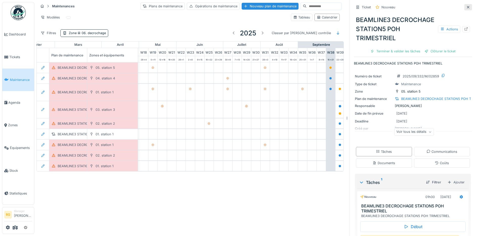
click at [467, 6] on icon at bounding box center [468, 7] width 3 height 3
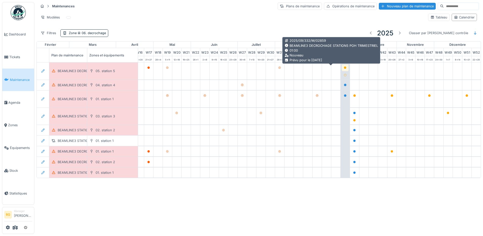
click at [344, 68] on icon at bounding box center [345, 68] width 3 height 3
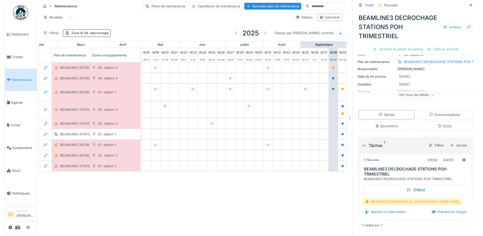
scroll to position [38, 0]
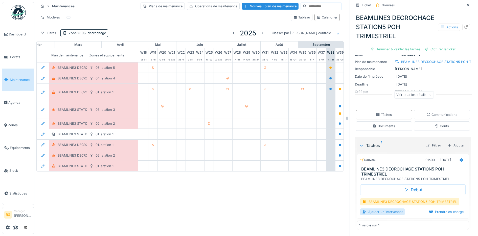
click at [376, 211] on div "Ajouter un intervenant" at bounding box center [382, 211] width 45 height 7
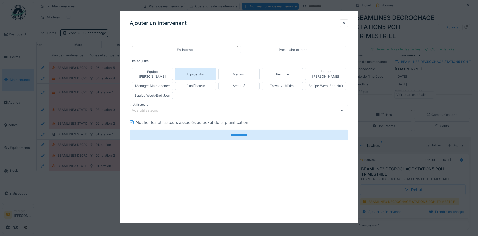
click at [202, 72] on div "Equipe Nuit" at bounding box center [196, 74] width 18 height 5
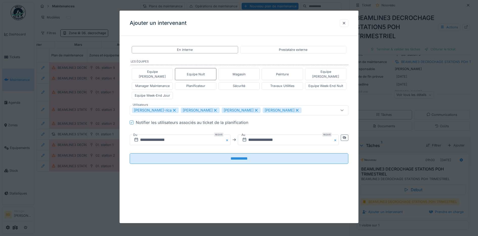
click at [214, 109] on icon at bounding box center [215, 110] width 3 height 3
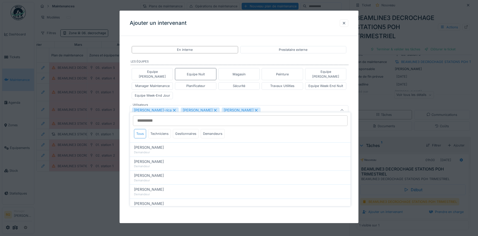
click at [213, 108] on icon at bounding box center [215, 110] width 5 height 4
click at [172, 108] on icon at bounding box center [174, 110] width 5 height 4
type input "****"
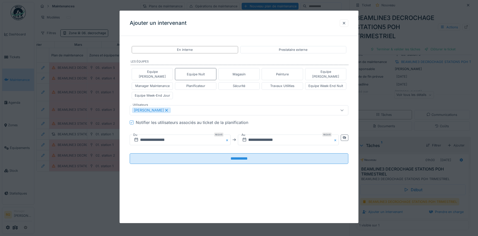
click at [125, 112] on div "**********" at bounding box center [239, 109] width 239 height 138
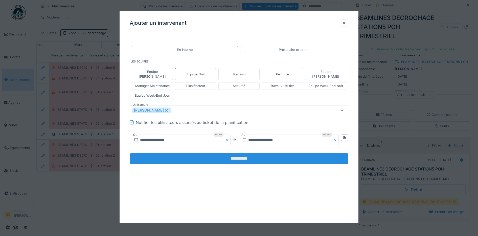
click at [242, 154] on input "**********" at bounding box center [239, 158] width 219 height 11
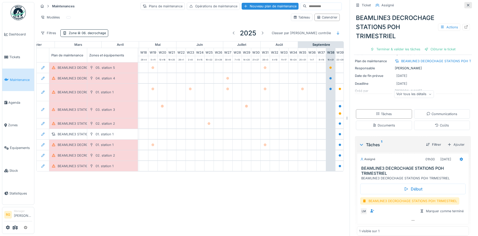
click at [467, 5] on icon at bounding box center [468, 5] width 3 height 3
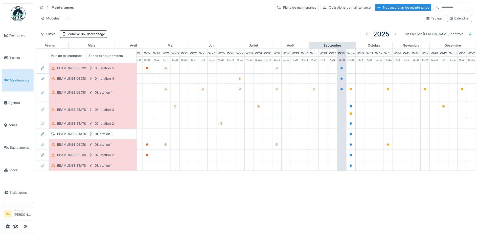
scroll to position [0, 171]
click at [80, 33] on icon at bounding box center [79, 33] width 3 height 3
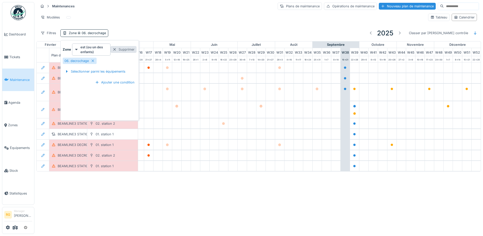
click at [114, 49] on div at bounding box center [115, 49] width 4 height 5
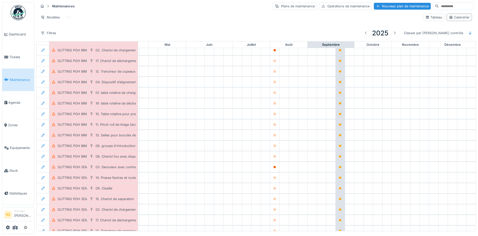
scroll to position [3785, 171]
click at [51, 32] on div "Filtres" at bounding box center [48, 32] width 20 height 7
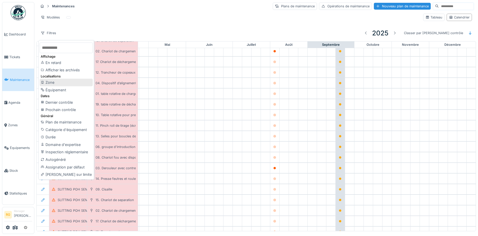
click at [51, 80] on div "Zone" at bounding box center [66, 83] width 53 height 8
click at [51, 80] on div "SLITTING POH BIMESTRIEL" at bounding box center [74, 83] width 51 height 10
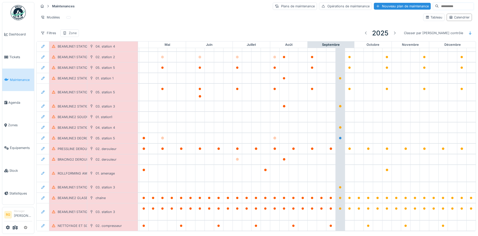
scroll to position [83, 171]
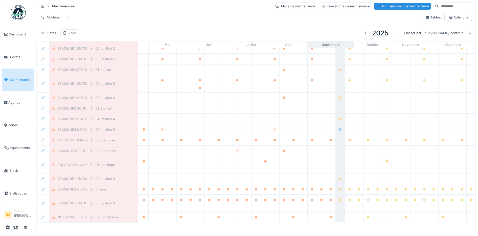
click at [73, 32] on div "Zone" at bounding box center [73, 33] width 8 height 5
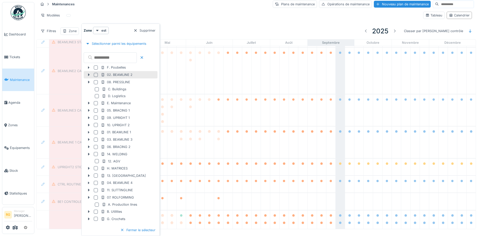
scroll to position [908, 171]
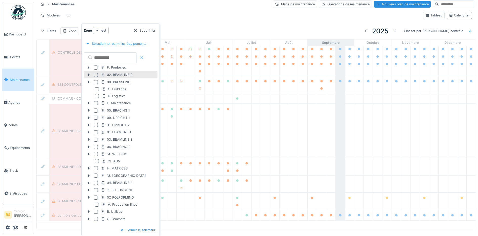
click at [96, 75] on div at bounding box center [96, 75] width 4 height 4
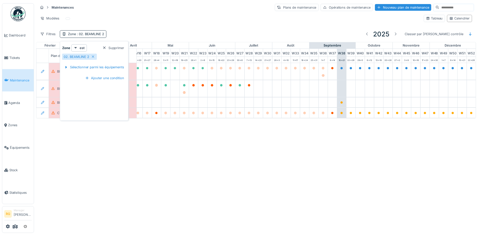
scroll to position [0, 171]
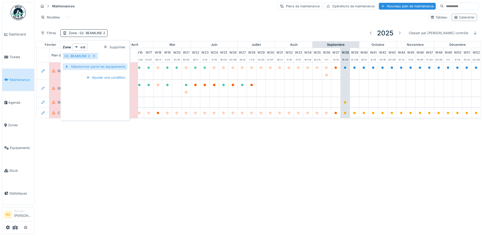
click at [88, 67] on div "Sélectionner parmi les équipements" at bounding box center [95, 66] width 65 height 7
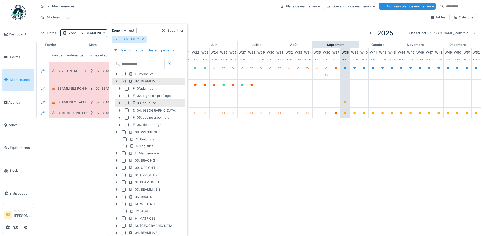
click at [126, 103] on div at bounding box center [127, 103] width 4 height 4
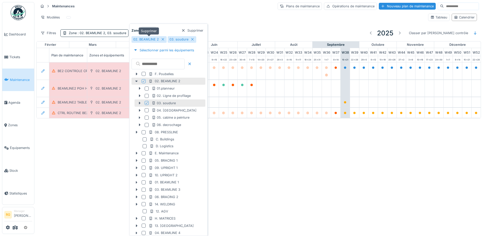
click at [161, 39] on icon at bounding box center [163, 39] width 4 height 3
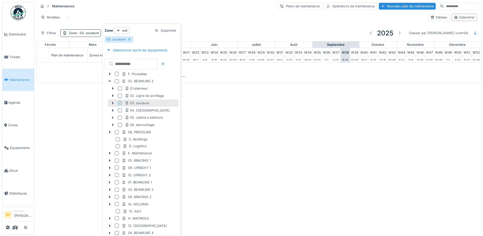
click at [124, 30] on strong "est" at bounding box center [124, 30] width 5 height 5
click at [126, 50] on div "est (ou un des enfants)" at bounding box center [136, 50] width 42 height 8
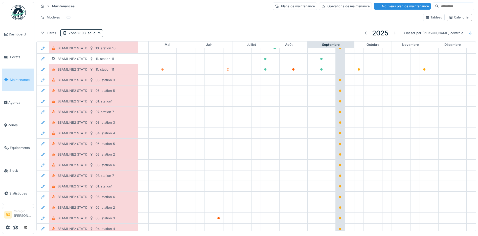
scroll to position [126, 171]
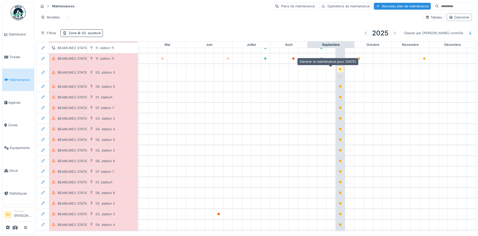
click at [339, 70] on icon at bounding box center [340, 69] width 3 height 3
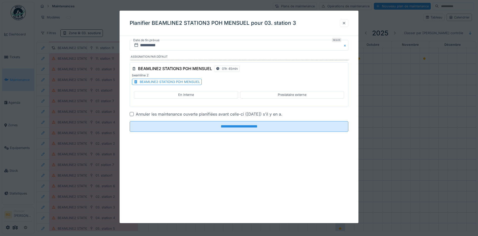
click at [346, 24] on div at bounding box center [344, 23] width 4 height 5
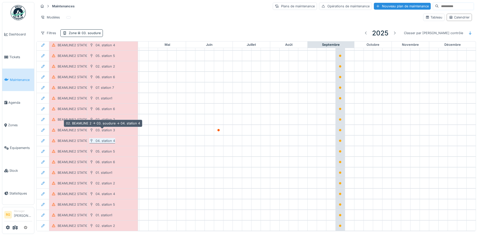
scroll to position [2, 0]
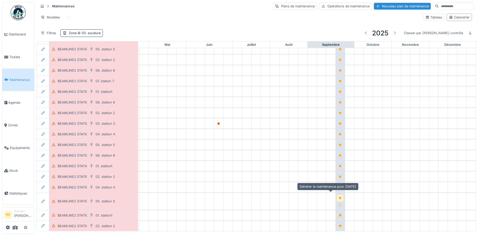
click at [339, 197] on icon at bounding box center [340, 198] width 3 height 3
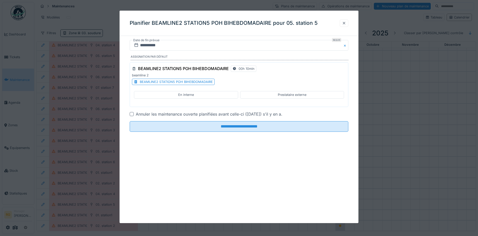
click at [346, 23] on div at bounding box center [344, 23] width 4 height 5
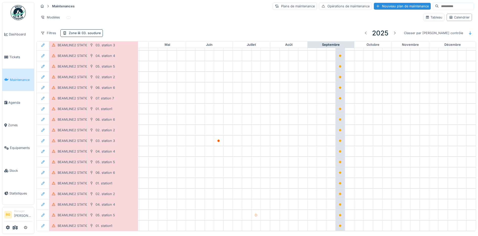
scroll to position [182, 171]
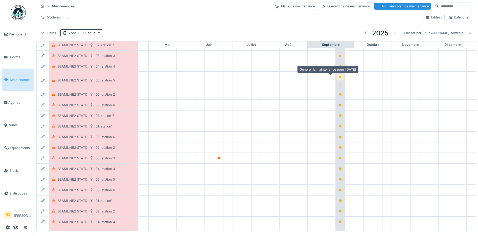
click at [339, 76] on icon at bounding box center [340, 77] width 3 height 3
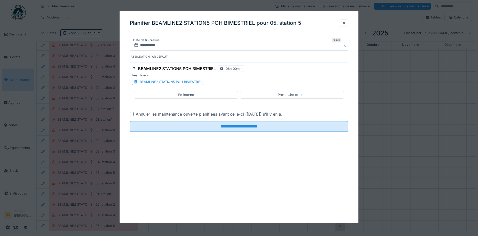
click at [188, 80] on div "BEAMLINE2 STATION5 POH BIMESTRIEL" at bounding box center [171, 81] width 63 height 5
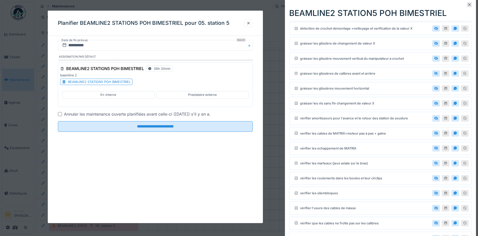
scroll to position [0, 0]
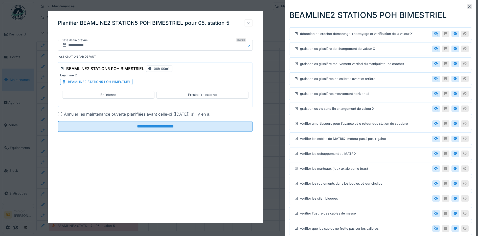
click at [249, 23] on div at bounding box center [249, 23] width 4 height 5
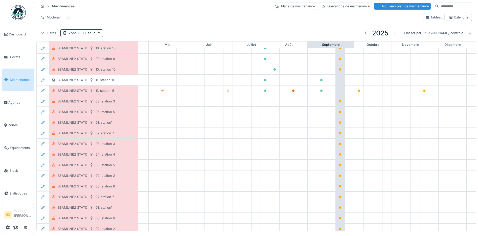
scroll to position [87, 171]
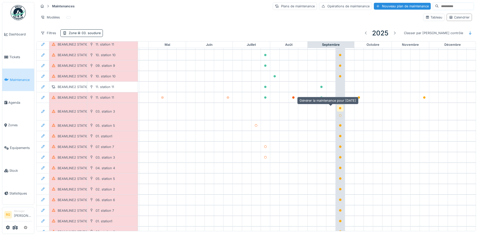
click at [339, 107] on icon at bounding box center [340, 108] width 3 height 3
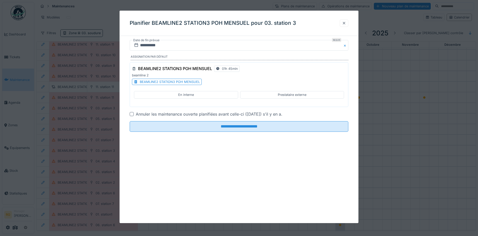
click at [346, 24] on div at bounding box center [344, 23] width 4 height 5
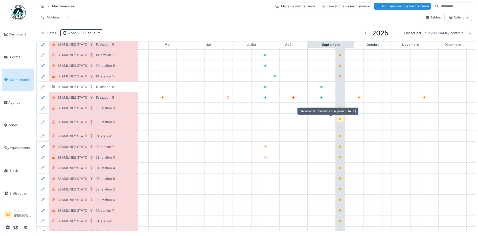
click at [339, 118] on icon at bounding box center [340, 119] width 3 height 3
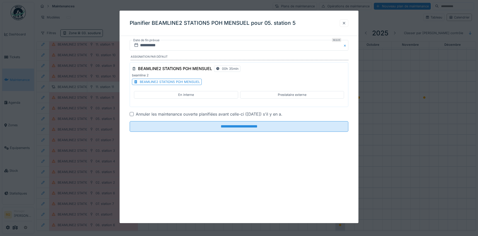
click at [345, 23] on div at bounding box center [344, 23] width 4 height 5
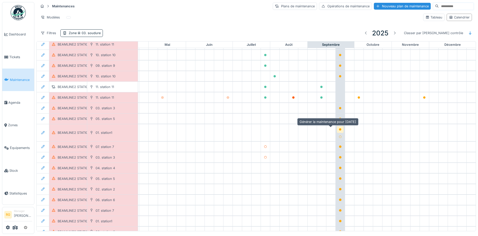
click at [339, 128] on icon at bounding box center [340, 129] width 3 height 3
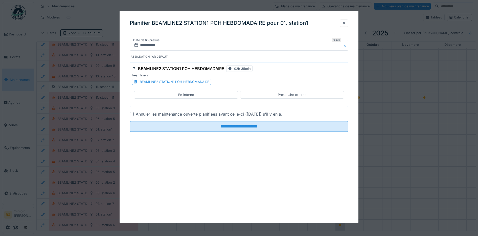
click at [346, 24] on div at bounding box center [344, 23] width 4 height 5
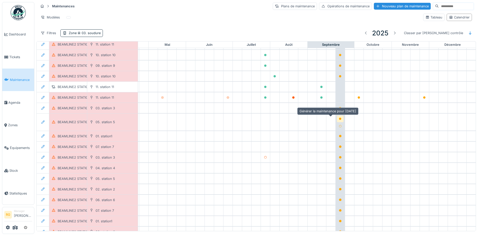
click at [339, 118] on icon at bounding box center [340, 119] width 3 height 3
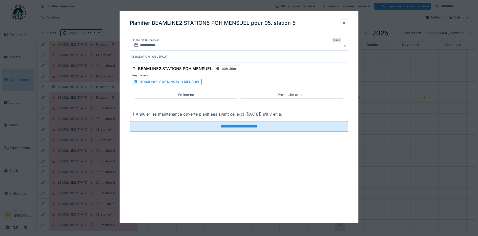
click at [346, 23] on div at bounding box center [344, 23] width 4 height 5
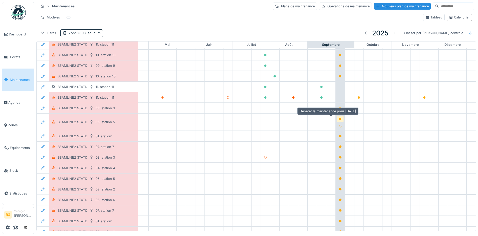
click at [339, 118] on icon at bounding box center [340, 119] width 3 height 3
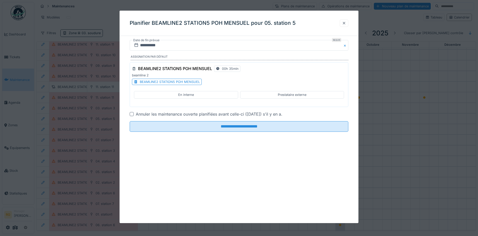
click at [345, 22] on div at bounding box center [344, 23] width 4 height 5
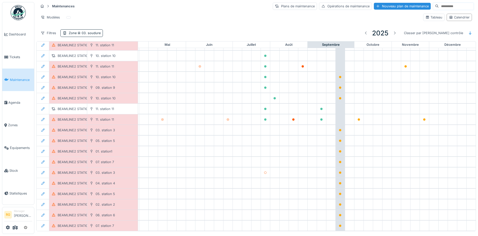
scroll to position [95, 171]
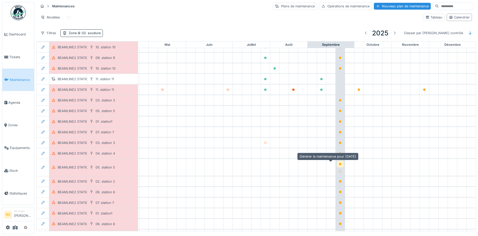
click at [339, 163] on icon at bounding box center [340, 164] width 3 height 3
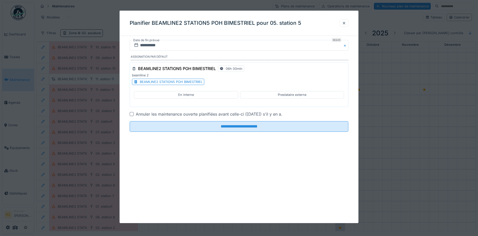
click at [178, 82] on div "BEAMLINE2 STATION5 POH BIMESTRIEL" at bounding box center [171, 81] width 63 height 5
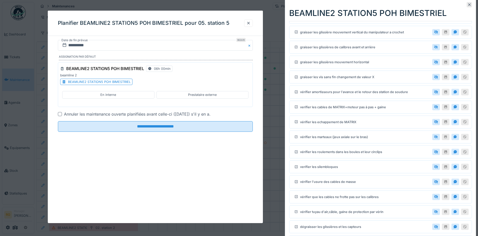
scroll to position [63, 0]
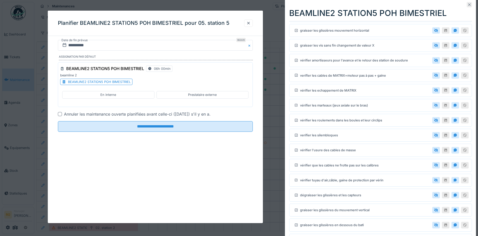
click at [468, 5] on icon at bounding box center [470, 4] width 4 height 3
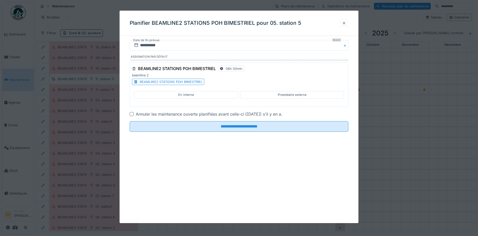
click at [346, 23] on div at bounding box center [344, 23] width 4 height 5
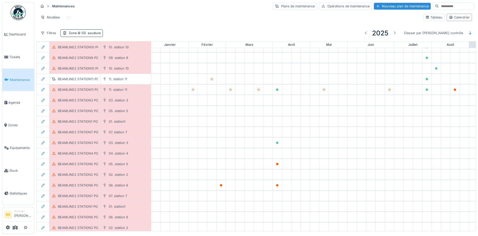
scroll to position [95, 2]
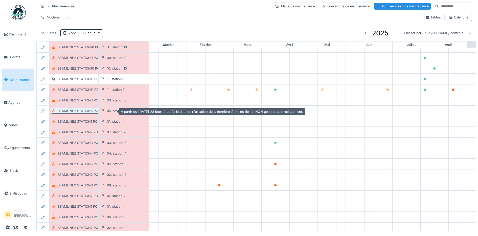
click at [87, 110] on div "BEAMLINE2 STATION5 POH MENSUEL" at bounding box center [88, 110] width 60 height 5
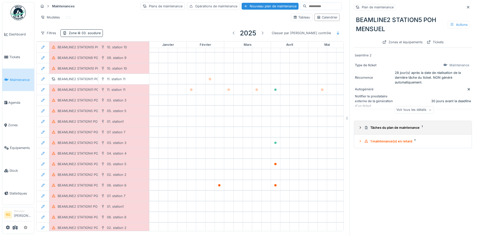
click at [358, 126] on icon at bounding box center [360, 127] width 4 height 3
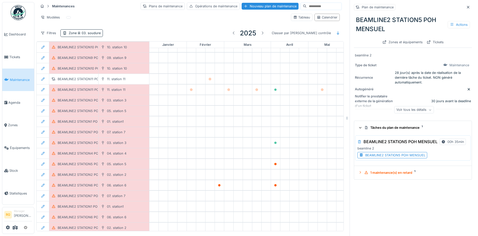
click at [379, 156] on div "BEAMLINE2 STATION5 POH MENSUEL" at bounding box center [395, 155] width 60 height 5
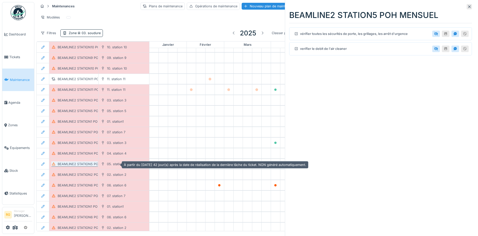
click at [78, 162] on div "BEAMLINE2 STATION5 POH BIMESTRIEL" at bounding box center [89, 164] width 63 height 5
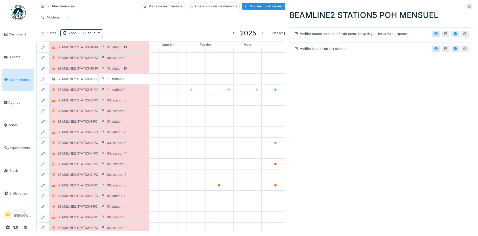
click at [468, 5] on icon at bounding box center [470, 6] width 4 height 3
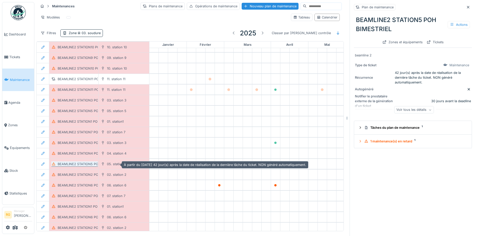
click at [82, 162] on div "BEAMLINE2 STATION5 POH BIMESTRIEL" at bounding box center [89, 164] width 63 height 5
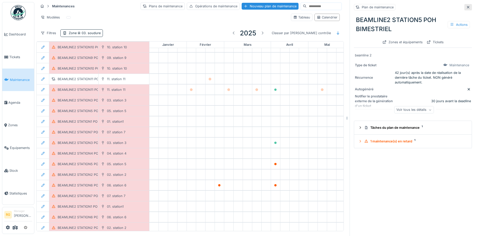
click at [466, 6] on icon at bounding box center [468, 7] width 4 height 3
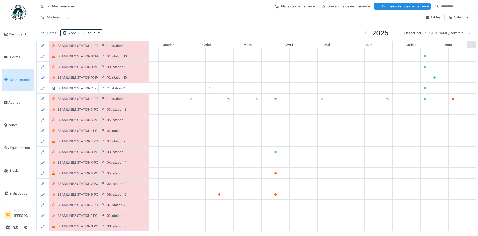
scroll to position [126, 2]
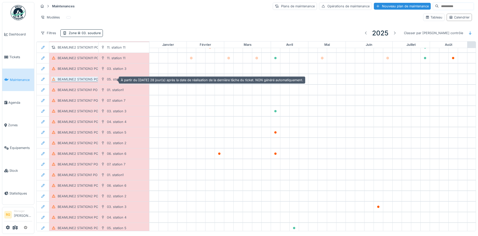
click at [81, 77] on div "BEAMLINE2 STATION5 POH MENSUEL" at bounding box center [88, 79] width 60 height 5
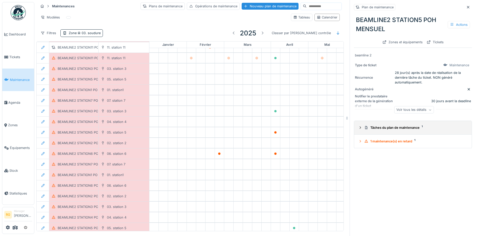
click at [358, 126] on icon at bounding box center [360, 127] width 4 height 3
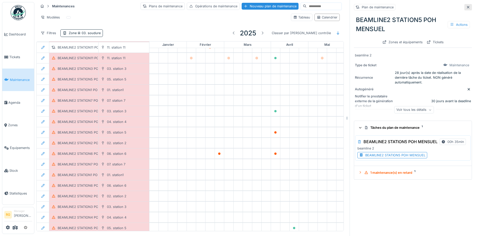
click at [466, 6] on icon at bounding box center [468, 7] width 4 height 3
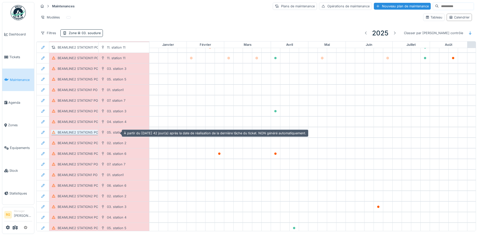
click at [85, 131] on div "BEAMLINE2 STATION5 POH BIMESTRIEL" at bounding box center [89, 132] width 63 height 5
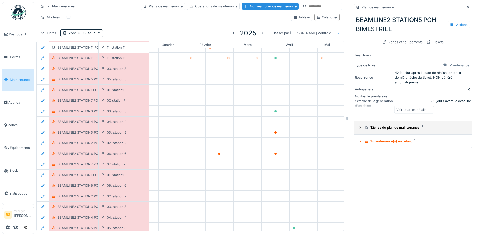
click at [358, 127] on icon at bounding box center [360, 127] width 4 height 3
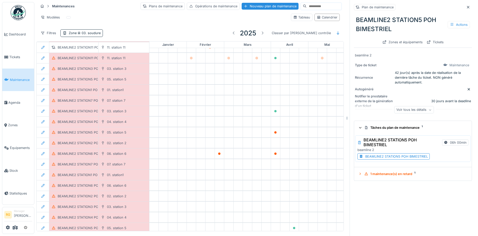
click at [386, 155] on div "BEAMLINE2 STATION5 POH BIMESTRIEL" at bounding box center [396, 156] width 63 height 5
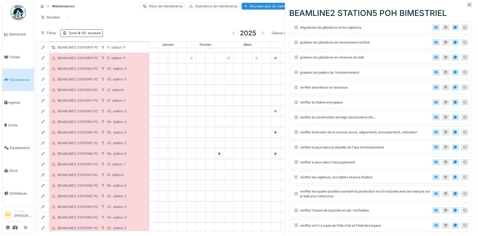
scroll to position [5, 0]
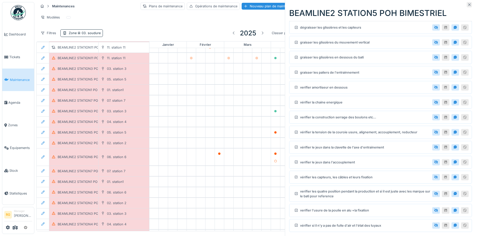
click at [468, 4] on icon at bounding box center [469, 5] width 3 height 3
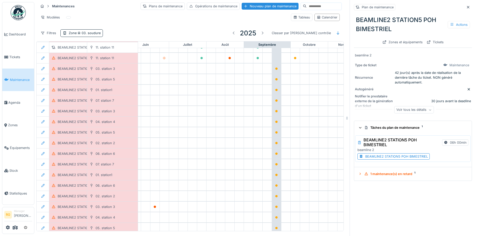
scroll to position [126, 226]
click at [360, 172] on icon at bounding box center [360, 173] width 1 height 2
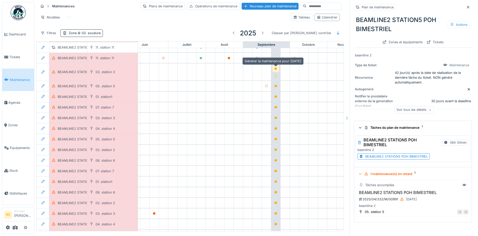
click at [275, 68] on icon at bounding box center [275, 69] width 3 height 3
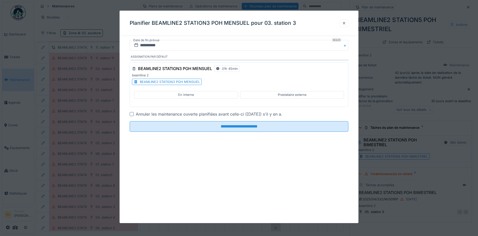
click at [346, 23] on div at bounding box center [344, 23] width 4 height 5
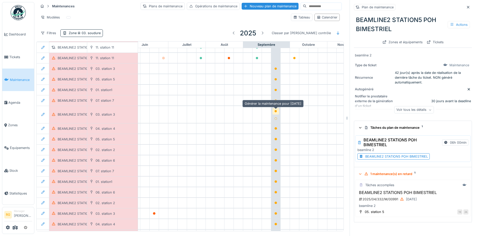
click at [276, 110] on icon at bounding box center [276, 111] width 3 height 3
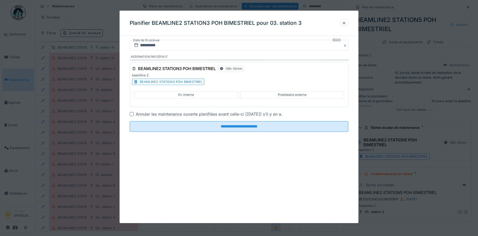
click at [191, 82] on div "BEAMLINE2 STATION3 POH BIMESTRIEL" at bounding box center [171, 81] width 63 height 5
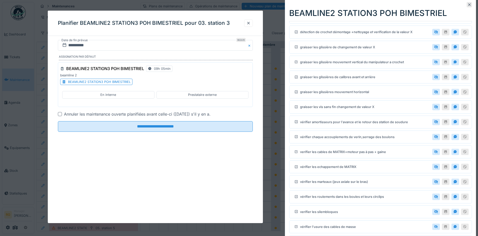
scroll to position [0, 0]
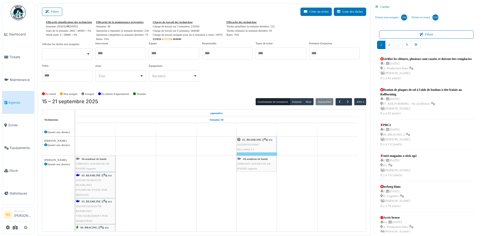
scroll to position [32, 0]
click at [101, 52] on input "Tous" at bounding box center [99, 53] width 5 height 7
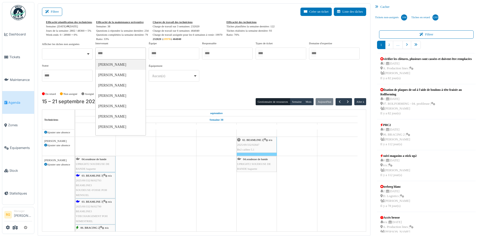
type input "*"
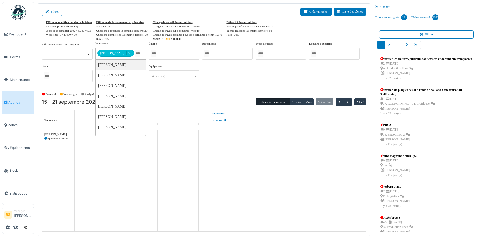
scroll to position [0, 0]
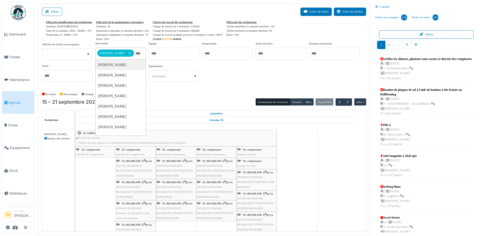
type input "*"
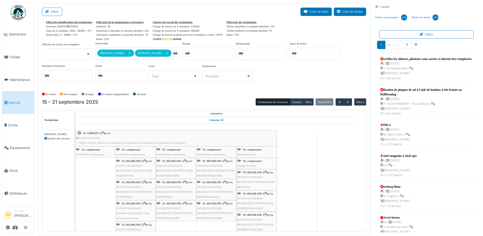
click at [213, 96] on div "En retard Non assigné [GEOGRAPHIC_DATA] En attente d'approbation Terminé" at bounding box center [204, 94] width 324 height 8
click at [346, 102] on span "button" at bounding box center [348, 102] width 4 height 4
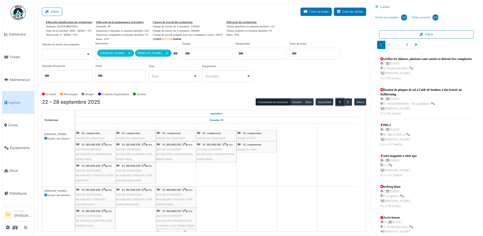
click at [338, 102] on span "button" at bounding box center [340, 102] width 4 height 4
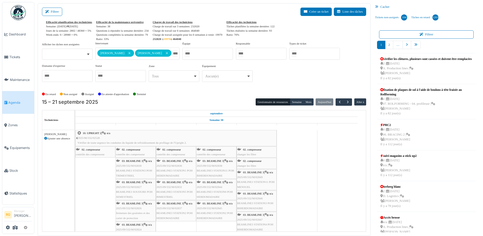
click at [45, 138] on icon at bounding box center [45, 138] width 3 height 3
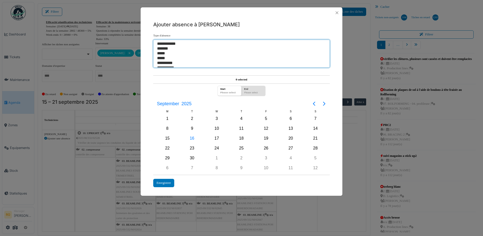
select select "***"
click at [169, 43] on option "**********" at bounding box center [239, 43] width 165 height 5
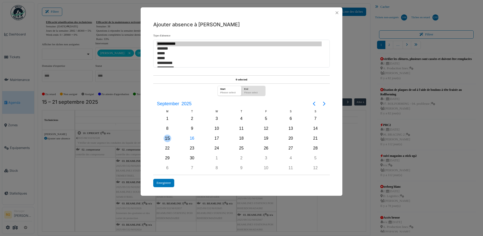
click at [167, 138] on div "15" at bounding box center [168, 139] width 8 height 8
click at [266, 139] on div "19" at bounding box center [266, 139] width 8 height 8
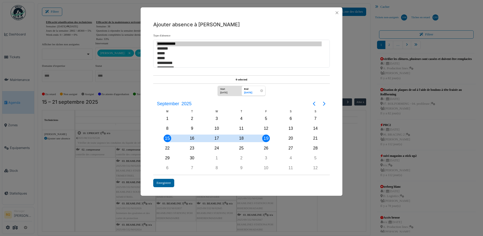
click at [166, 183] on div "Enregistrer" at bounding box center [163, 183] width 21 height 8
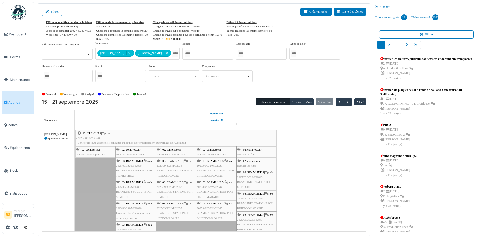
scroll to position [23, 0]
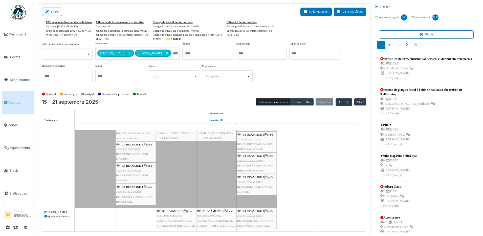
click at [45, 216] on icon at bounding box center [45, 216] width 3 height 3
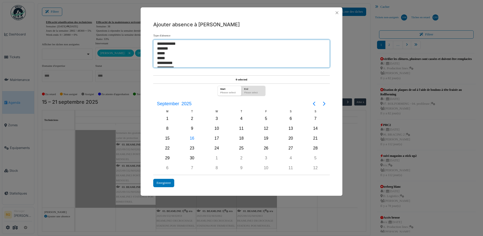
select select "***"
click at [163, 42] on option "**********" at bounding box center [239, 43] width 165 height 5
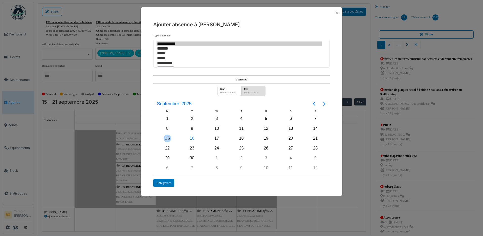
click at [166, 137] on div "15" at bounding box center [168, 139] width 8 height 8
click at [267, 138] on div "19" at bounding box center [266, 139] width 8 height 8
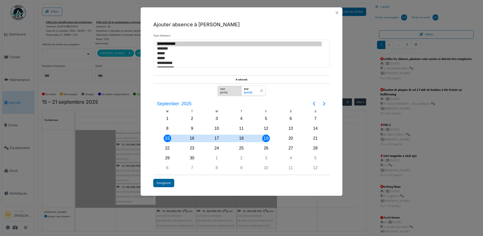
click at [162, 182] on div "Enregistrer" at bounding box center [163, 183] width 21 height 8
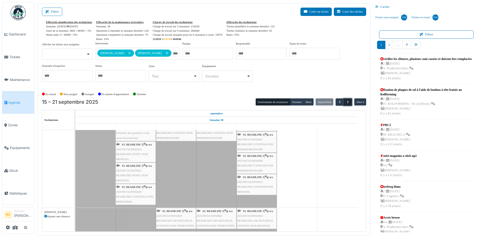
click at [346, 101] on span "button" at bounding box center [348, 102] width 4 height 4
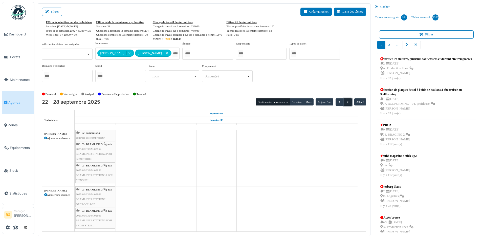
scroll to position [0, 0]
click at [45, 139] on icon at bounding box center [45, 138] width 3 height 3
click at [46, 138] on icon at bounding box center [45, 138] width 3 height 3
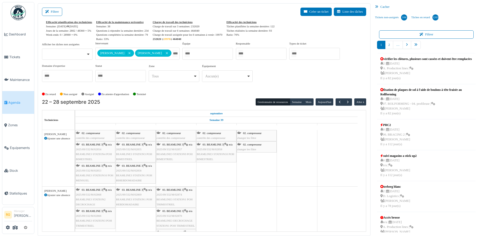
click at [45, 138] on icon at bounding box center [45, 138] width 3 height 3
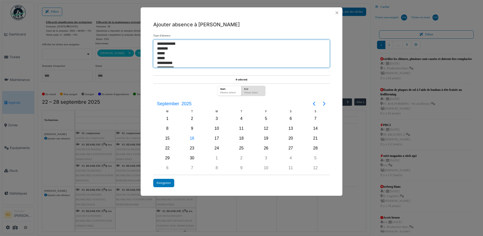
select select "***"
click at [164, 42] on option "**********" at bounding box center [239, 43] width 165 height 5
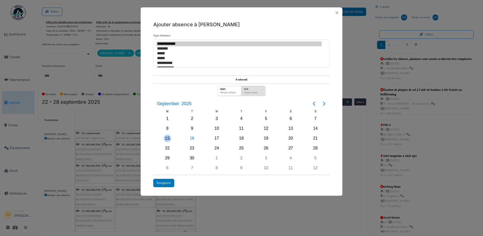
click at [167, 139] on div "15" at bounding box center [168, 139] width 8 height 8
click at [267, 137] on div "19" at bounding box center [266, 139] width 8 height 8
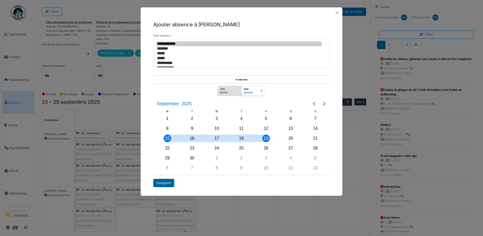
click at [164, 183] on div "Enregistrer" at bounding box center [163, 183] width 21 height 8
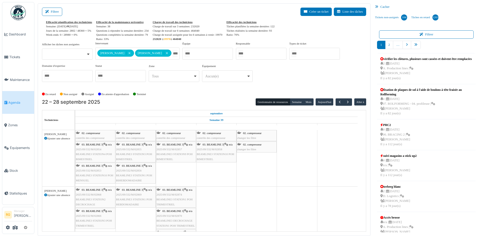
click at [46, 137] on icon at bounding box center [45, 138] width 3 height 3
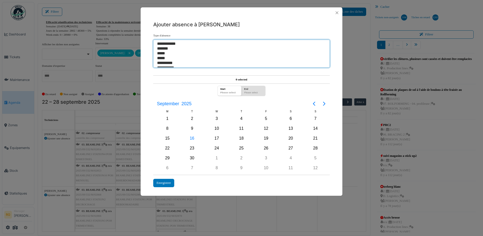
select select "***"
click at [161, 42] on option "**********" at bounding box center [239, 43] width 165 height 5
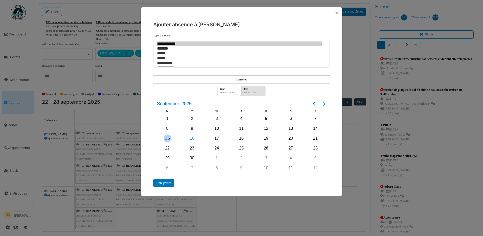
click at [167, 138] on div "15" at bounding box center [168, 139] width 8 height 8
click at [267, 138] on div "19" at bounding box center [266, 139] width 8 height 8
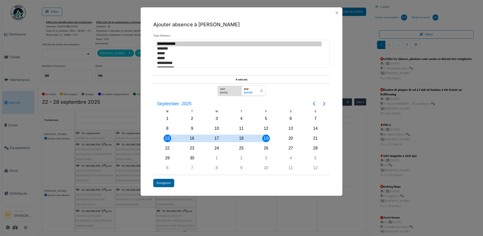
click at [162, 182] on div "Enregistrer" at bounding box center [163, 183] width 21 height 8
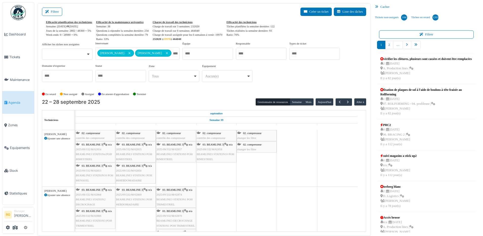
click at [45, 195] on icon at bounding box center [45, 195] width 3 height 3
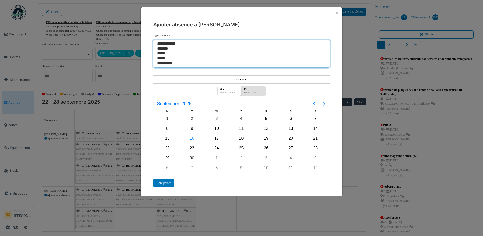
select select "***"
click at [164, 43] on option "**********" at bounding box center [239, 43] width 165 height 5
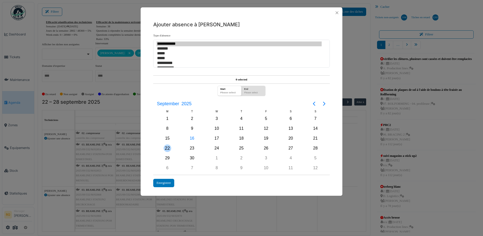
click at [167, 148] on div "22" at bounding box center [168, 148] width 8 height 8
click at [265, 148] on div "26" at bounding box center [266, 148] width 8 height 8
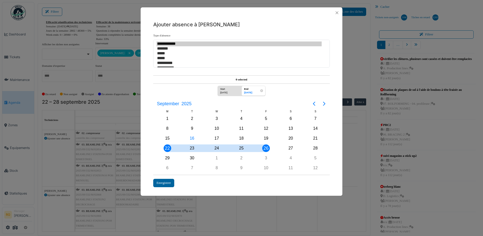
click at [170, 183] on div "Enregistrer" at bounding box center [163, 183] width 21 height 8
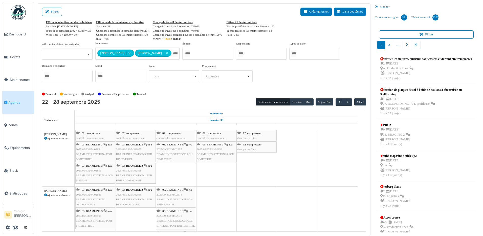
click at [45, 138] on icon at bounding box center [45, 138] width 3 height 3
select select
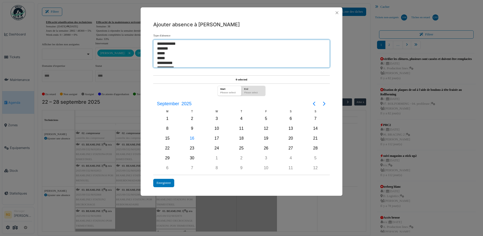
click at [163, 41] on select "**********" at bounding box center [241, 54] width 177 height 28
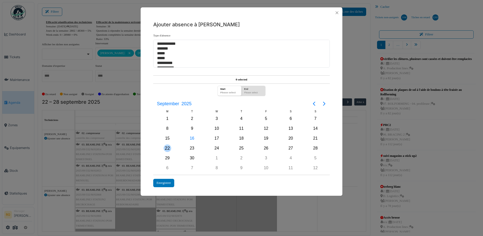
click at [168, 148] on div "22" at bounding box center [168, 148] width 8 height 8
click at [265, 149] on div "26" at bounding box center [266, 148] width 8 height 8
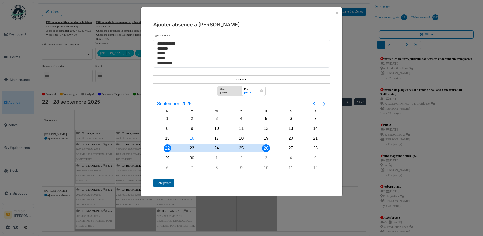
click at [167, 184] on div "Enregistrer" at bounding box center [163, 183] width 21 height 8
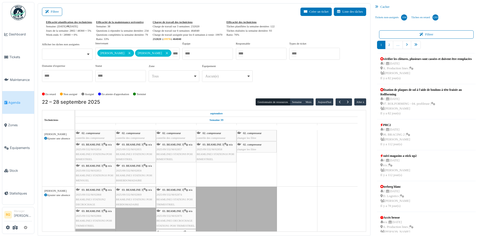
click at [45, 138] on icon at bounding box center [45, 138] width 3 height 3
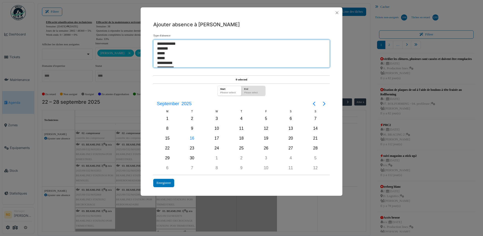
select select "***"
click at [162, 43] on option "**********" at bounding box center [239, 43] width 165 height 5
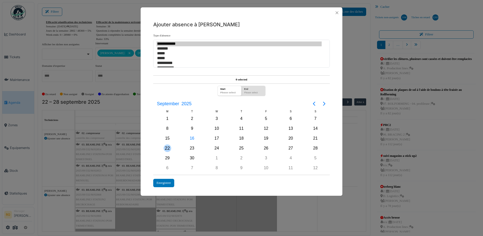
click at [167, 148] on div "22" at bounding box center [168, 148] width 8 height 8
click at [266, 147] on div "26" at bounding box center [266, 148] width 8 height 8
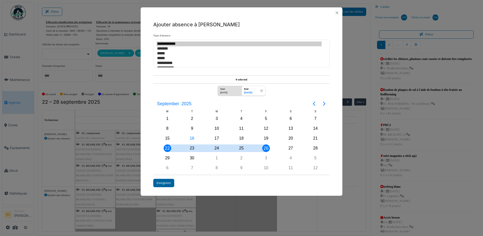
click at [161, 182] on div "Enregistrer" at bounding box center [163, 183] width 21 height 8
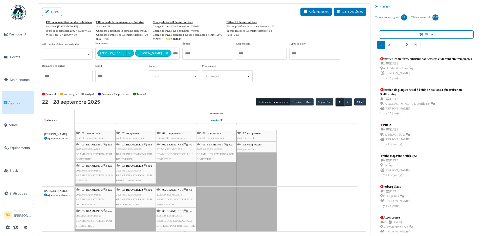
click at [338, 101] on span "button" at bounding box center [340, 102] width 4 height 4
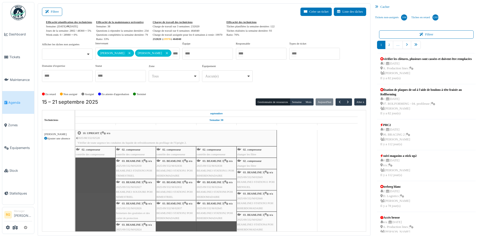
click at [46, 137] on icon at bounding box center [45, 138] width 3 height 3
select select
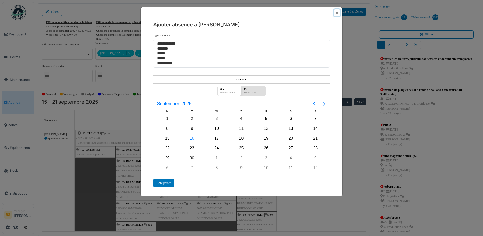
click at [335, 14] on button "Close" at bounding box center [337, 12] width 7 height 7
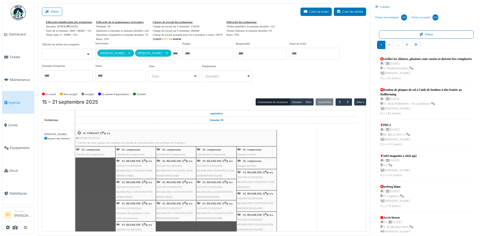
click at [99, 174] on div "shift 21 - 5" at bounding box center [176, 209] width 202 height 158
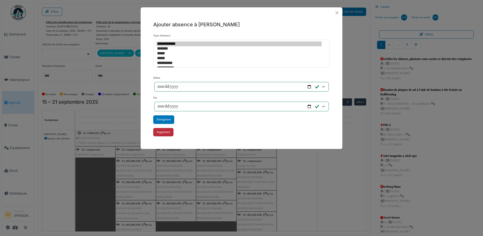
click at [167, 131] on div "Supprimer" at bounding box center [163, 132] width 20 height 8
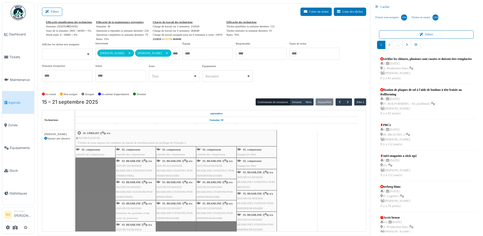
click at [93, 175] on div "shift 21 - 5" at bounding box center [176, 209] width 202 height 158
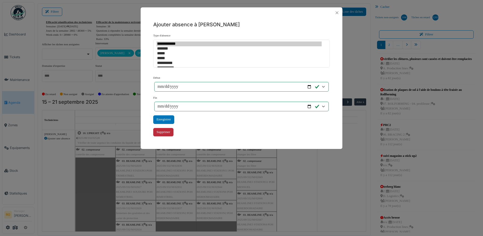
click at [164, 132] on div "Supprimer" at bounding box center [163, 132] width 20 height 8
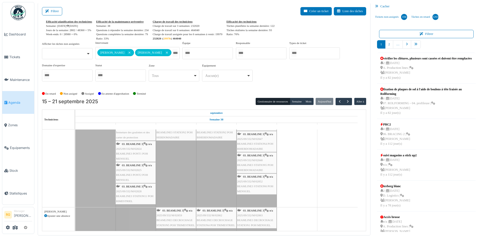
scroll to position [2, 0]
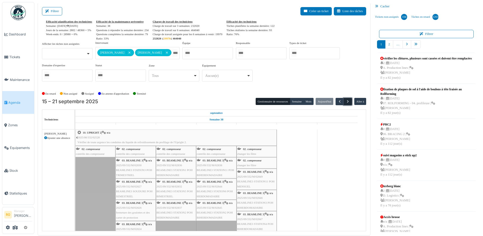
click at [346, 101] on span "button" at bounding box center [348, 101] width 4 height 4
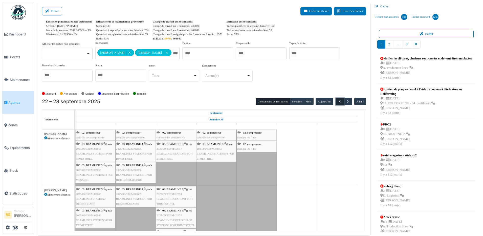
click at [338, 101] on span "button" at bounding box center [340, 101] width 4 height 4
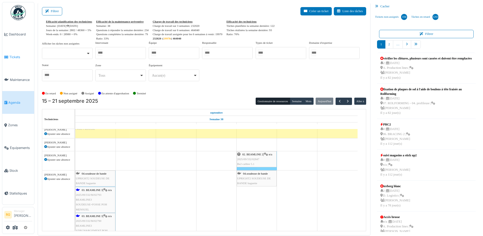
click at [12, 57] on span "Tickets" at bounding box center [20, 57] width 23 height 5
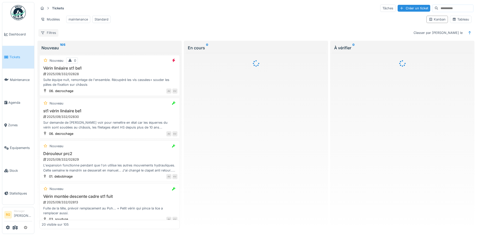
click at [53, 36] on div "Filtres" at bounding box center [48, 32] width 20 height 7
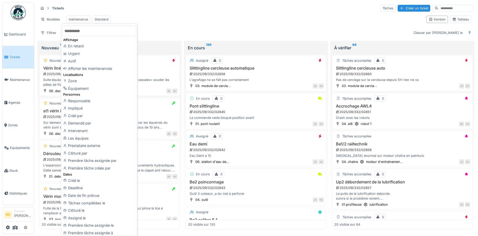
click at [78, 117] on div "Créé par" at bounding box center [99, 116] width 74 height 8
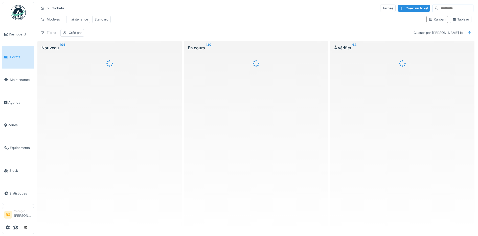
click at [77, 35] on div "Créé par" at bounding box center [75, 32] width 13 height 5
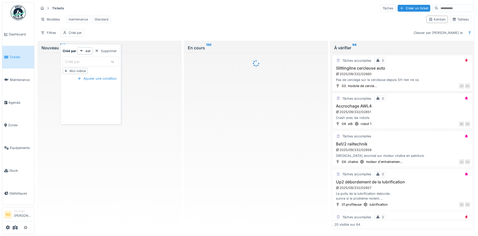
click at [83, 61] on div "Créé par" at bounding box center [76, 62] width 22 height 6
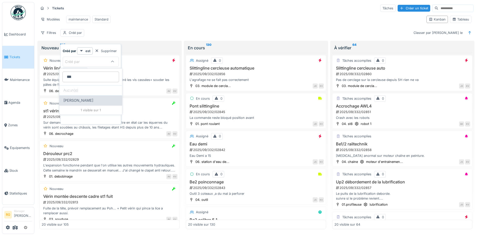
type par_E3ODQ "***"
click at [78, 100] on span "[PERSON_NAME]" at bounding box center [78, 101] width 30 height 6
type input "*****"
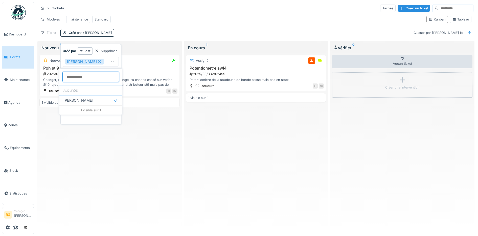
click at [84, 77] on par_E3ODQ at bounding box center [90, 77] width 57 height 11
type par_E3ODQ "***"
click at [85, 99] on span "[PERSON_NAME]" at bounding box center [78, 101] width 30 height 6
type input "**********"
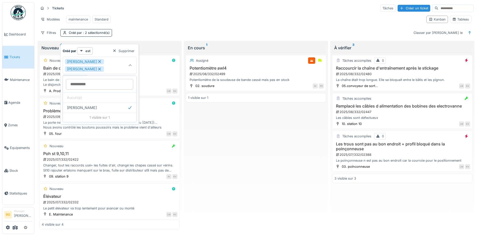
click at [237, 20] on div "Modèles maintenance Standard" at bounding box center [230, 19] width 384 height 11
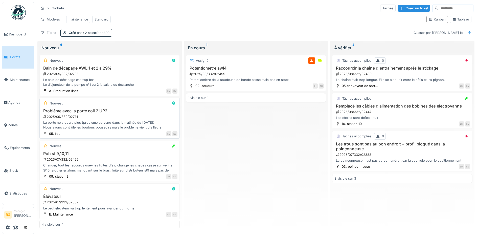
click at [106, 119] on div "2025/09/332/02774" at bounding box center [110, 116] width 135 height 5
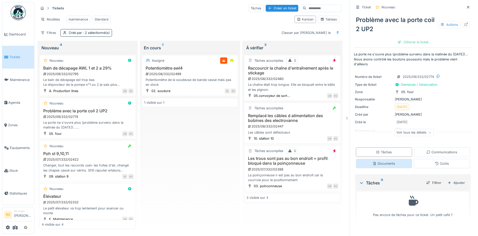
scroll to position [5, 0]
click at [451, 184] on div "Ajouter" at bounding box center [456, 182] width 21 height 7
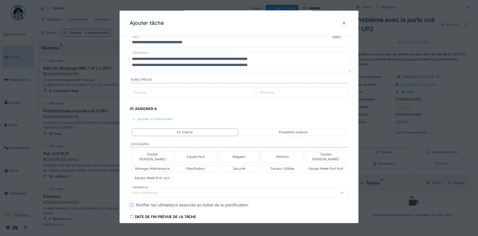
scroll to position [32, 0]
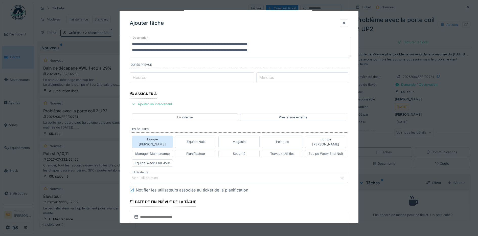
click at [155, 139] on div "Equipe [PERSON_NAME]" at bounding box center [152, 142] width 37 height 10
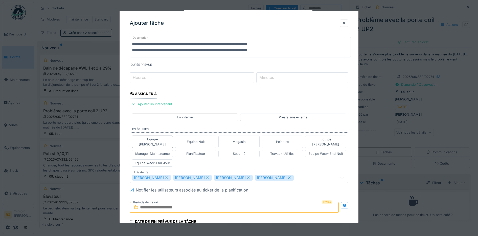
click at [210, 176] on icon at bounding box center [207, 178] width 5 height 4
click at [208, 176] on icon at bounding box center [207, 178] width 5 height 4
click at [207, 176] on icon at bounding box center [207, 178] width 5 height 4
type input "****"
click at [166, 202] on input "text" at bounding box center [234, 207] width 209 height 11
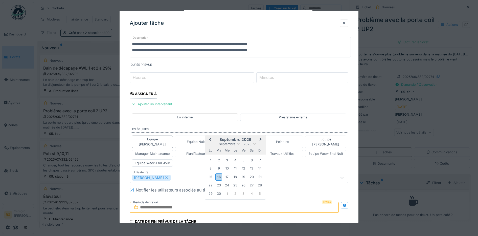
click at [255, 137] on h2 "septembre 2025" at bounding box center [235, 139] width 61 height 5
click at [219, 173] on div "16" at bounding box center [218, 176] width 7 height 7
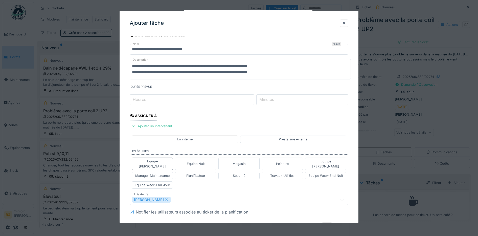
scroll to position [0, 0]
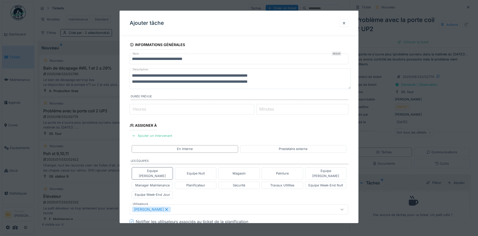
click at [283, 82] on textarea "**********" at bounding box center [240, 78] width 221 height 21
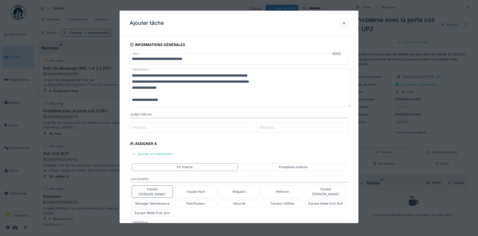
click at [134, 94] on textarea "**********" at bounding box center [240, 87] width 221 height 39
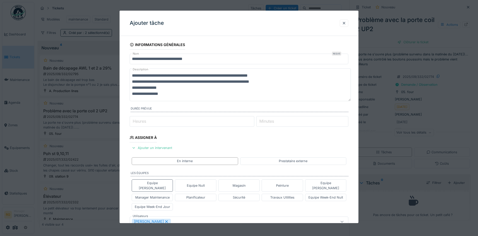
click at [168, 96] on textarea "**********" at bounding box center [240, 84] width 221 height 33
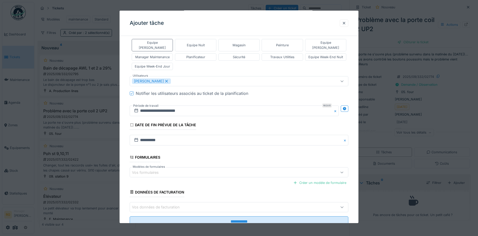
scroll to position [153, 0]
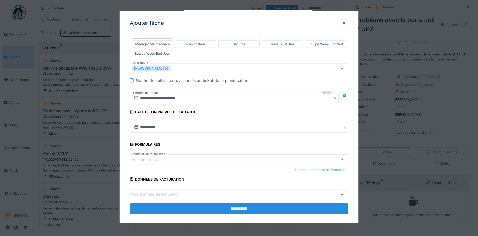
type textarea "**********"
click at [235, 203] on input "**********" at bounding box center [239, 208] width 219 height 11
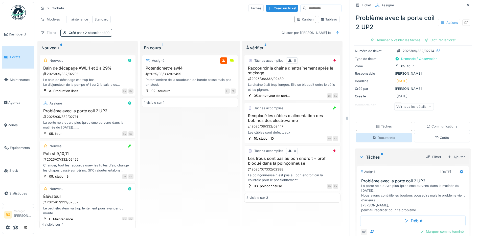
scroll to position [0, 0]
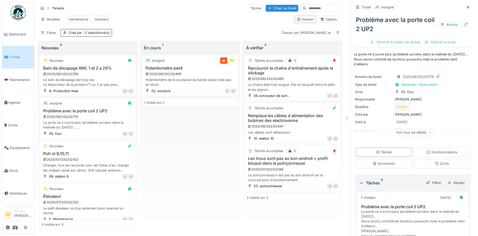
click at [422, 131] on div "Voir tous les détails" at bounding box center [414, 132] width 40 height 7
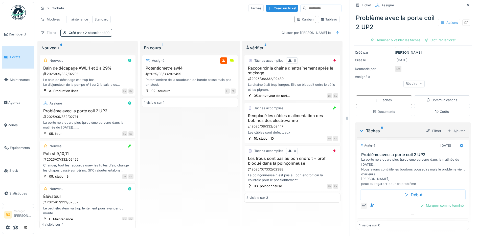
scroll to position [67, 0]
click at [393, 108] on div "Documents" at bounding box center [384, 111] width 56 height 9
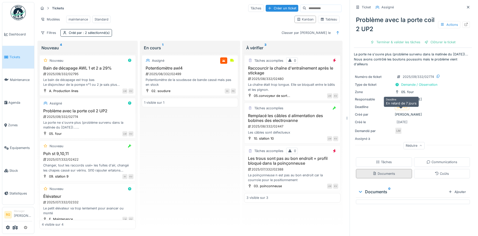
scroll to position [0, 0]
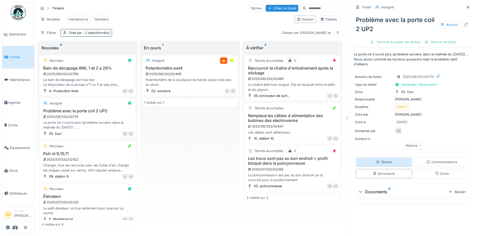
click at [376, 162] on div "Tâches" at bounding box center [384, 162] width 16 height 5
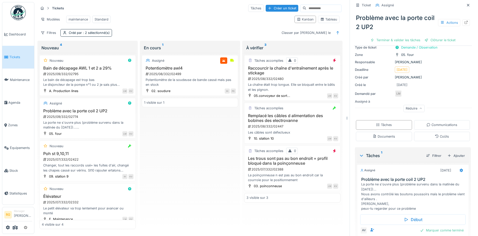
scroll to position [67, 0]
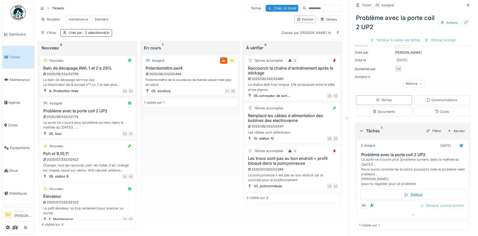
click at [100, 74] on div "2025/09/332/02795" at bounding box center [88, 74] width 91 height 5
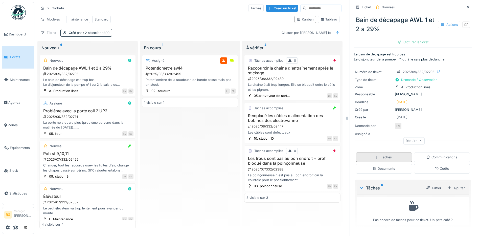
click at [381, 155] on div "Tâches" at bounding box center [384, 157] width 16 height 5
click at [382, 166] on div "Documents" at bounding box center [384, 168] width 23 height 5
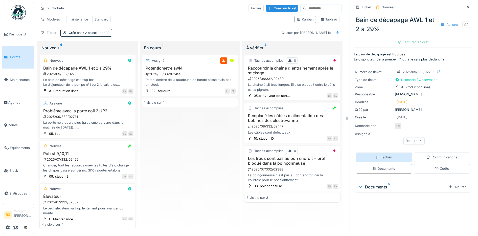
click at [383, 155] on div "Tâches" at bounding box center [384, 157] width 16 height 5
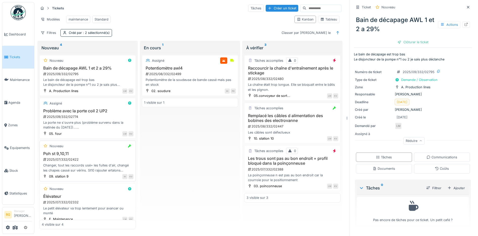
click at [89, 156] on div "Poh st 9,10,11 2025/07/332/02422 Changer, tout les raccords usé+ les fuites d'a…" at bounding box center [88, 161] width 92 height 21
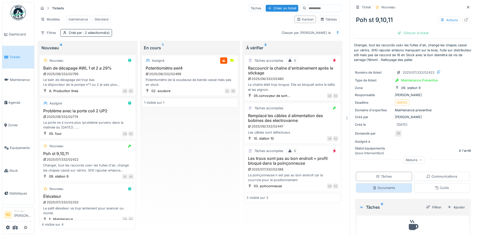
click at [384, 185] on div "Documents" at bounding box center [384, 187] width 23 height 5
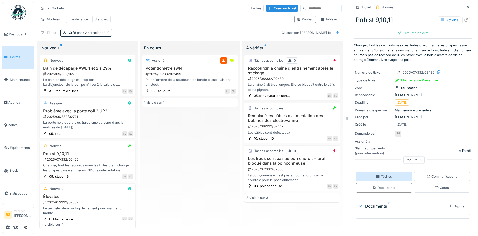
click at [384, 174] on div "Tâches" at bounding box center [384, 176] width 16 height 5
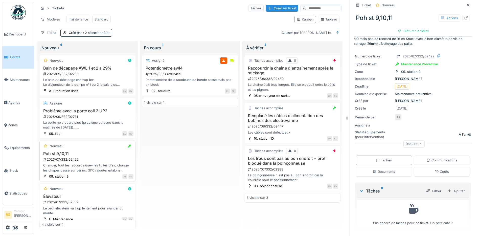
scroll to position [11, 0]
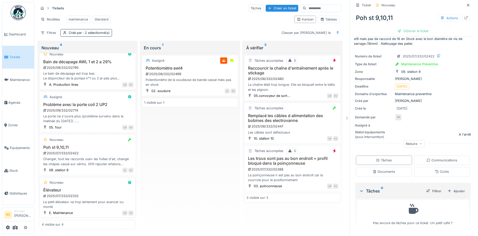
click at [94, 193] on div "2025/07/332/02332" at bounding box center [88, 195] width 91 height 5
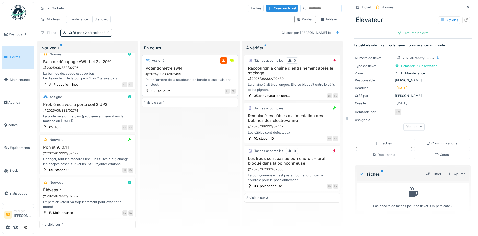
click at [197, 72] on div "2025/08/332/02499" at bounding box center [190, 74] width 91 height 5
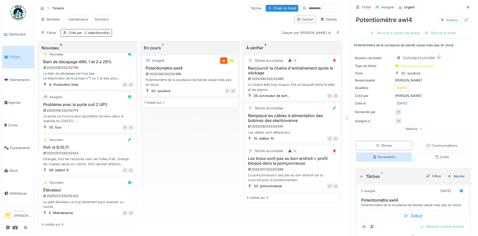
click at [389, 155] on div "Documents" at bounding box center [384, 157] width 23 height 5
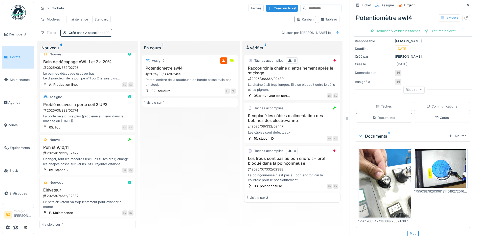
scroll to position [43, 0]
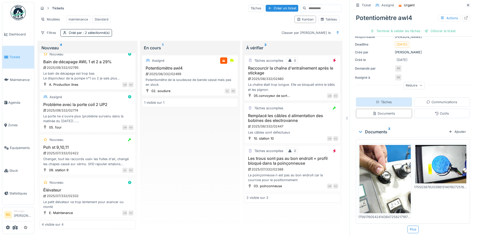
click at [396, 98] on div "Tâches" at bounding box center [384, 101] width 56 height 9
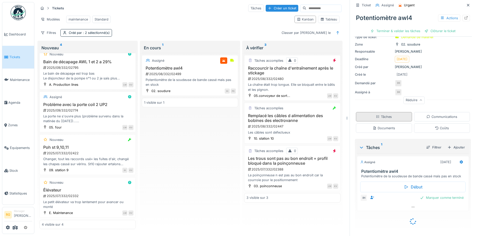
scroll to position [21, 0]
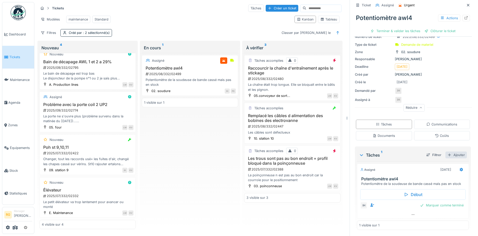
click at [449, 151] on div "Ajouter" at bounding box center [456, 154] width 21 height 7
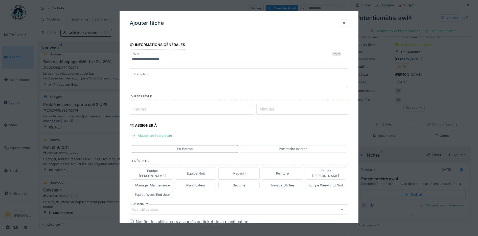
scroll to position [0, 0]
click at [151, 75] on textarea "Description" at bounding box center [239, 78] width 219 height 21
type textarea "**********"
click at [238, 171] on div "Magasin" at bounding box center [239, 173] width 13 height 5
type input "****"
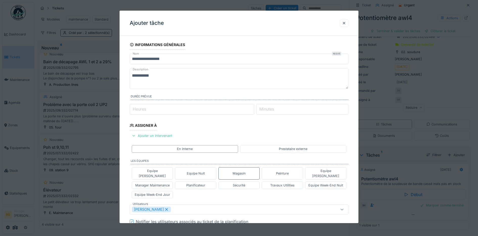
click at [161, 76] on textarea "**********" at bounding box center [239, 78] width 219 height 21
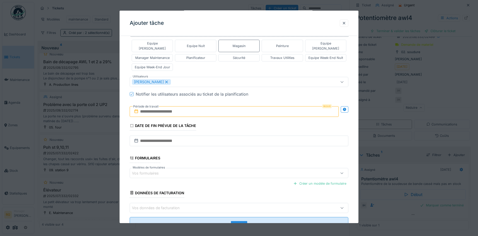
scroll to position [147, 0]
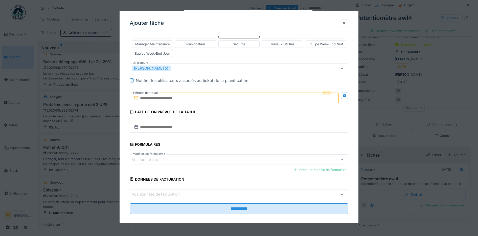
type textarea "**********"
click at [156, 93] on input "text" at bounding box center [234, 98] width 209 height 11
click at [256, 108] on h2 "septembre 2025" at bounding box center [235, 110] width 61 height 5
click at [217, 144] on div "16" at bounding box center [218, 147] width 7 height 7
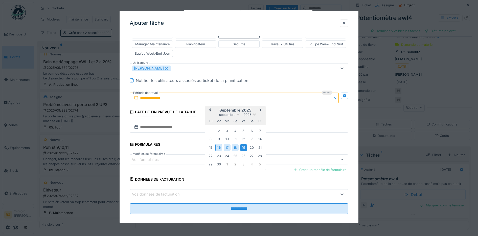
click at [245, 144] on div "19" at bounding box center [243, 147] width 7 height 7
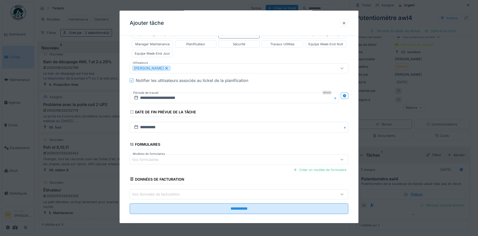
scroll to position [5, 0]
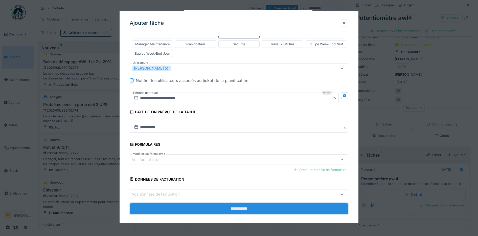
click at [241, 204] on input "**********" at bounding box center [239, 208] width 219 height 11
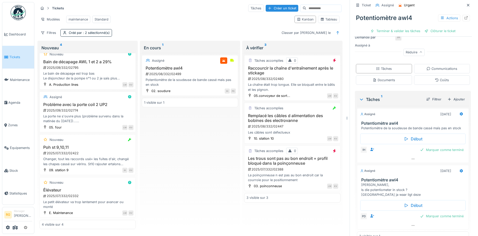
scroll to position [85, 0]
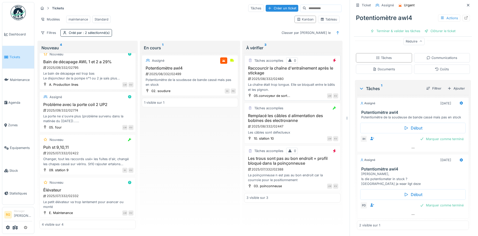
click at [309, 73] on h3 "Raccourcir la chaîne d'entraînement après le stickage" at bounding box center [293, 71] width 92 height 10
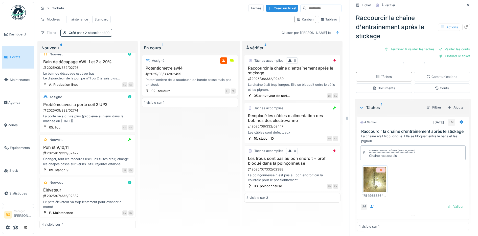
scroll to position [134, 0]
click at [372, 175] on img at bounding box center [375, 177] width 23 height 25
click at [449, 202] on div "Valider" at bounding box center [455, 205] width 20 height 7
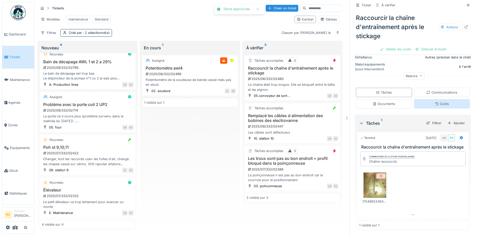
click at [435, 101] on div "Coûts" at bounding box center [442, 103] width 14 height 5
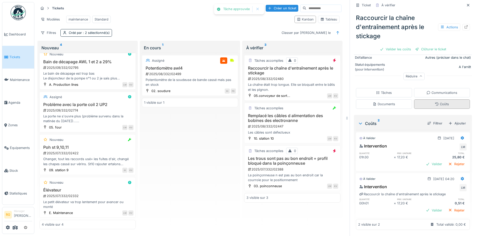
scroll to position [103, 0]
click at [429, 161] on div "Valider" at bounding box center [434, 164] width 20 height 7
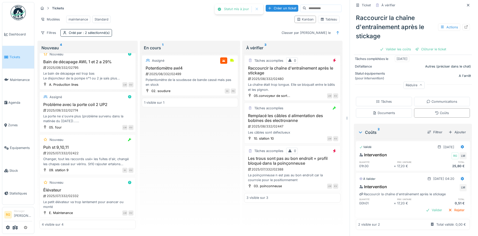
scroll to position [94, 0]
click at [431, 207] on div "Valider" at bounding box center [434, 210] width 20 height 7
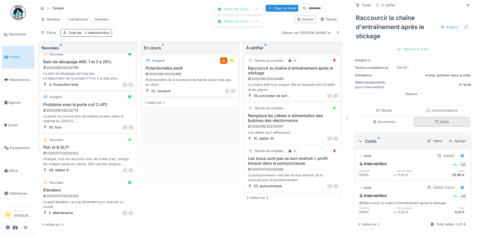
scroll to position [85, 0]
click at [407, 46] on div "Clôturer le ticket" at bounding box center [413, 49] width 35 height 7
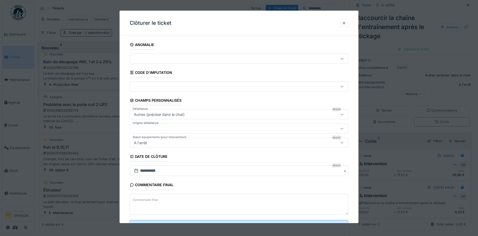
click at [166, 201] on textarea "Commentaire final" at bounding box center [239, 204] width 219 height 21
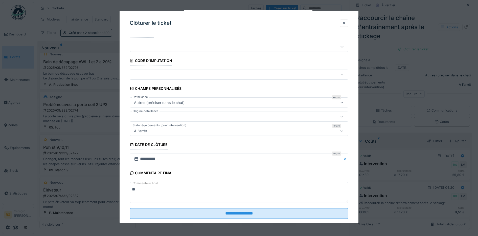
scroll to position [22, 0]
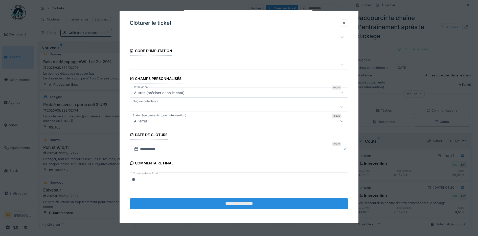
type textarea "**"
click at [246, 203] on input "**********" at bounding box center [239, 203] width 219 height 11
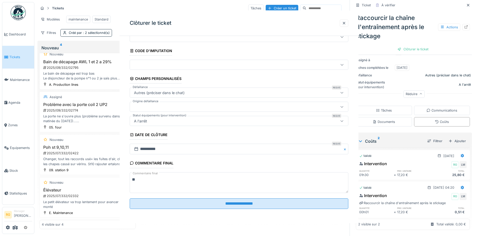
scroll to position [0, 0]
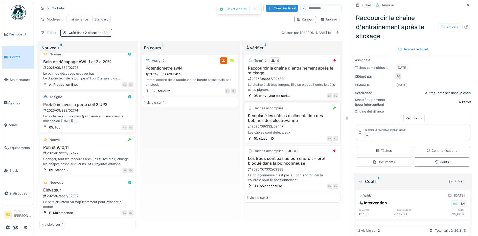
click at [304, 122] on h3 "Remplacé les câbles d alimentation des bobines des electrovanne" at bounding box center [293, 118] width 92 height 10
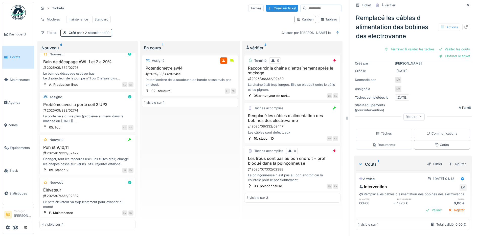
scroll to position [69, 0]
click at [380, 131] on div "Tâches" at bounding box center [384, 133] width 16 height 5
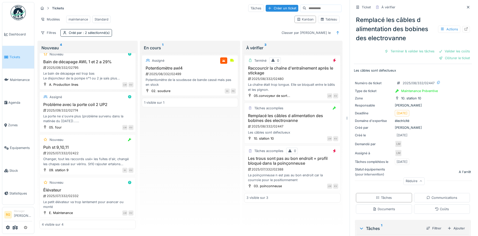
scroll to position [63, 0]
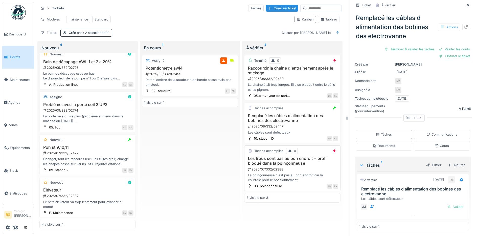
click at [303, 169] on div "2025/07/332/02388" at bounding box center [293, 169] width 91 height 5
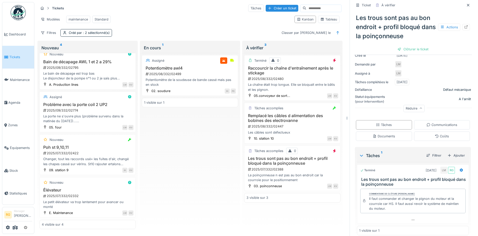
scroll to position [83, 0]
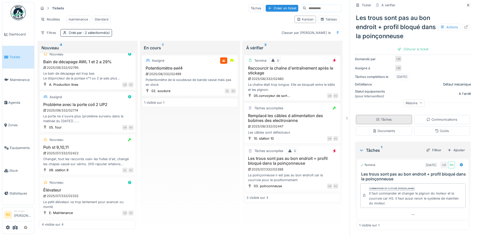
click at [382, 117] on div "Tâches" at bounding box center [384, 119] width 16 height 5
click at [377, 128] on div "Documents" at bounding box center [384, 130] width 23 height 5
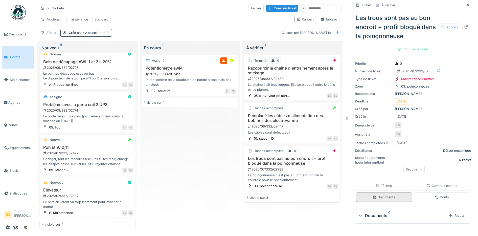
scroll to position [17, 0]
click at [376, 183] on div "Tâches" at bounding box center [384, 185] width 16 height 5
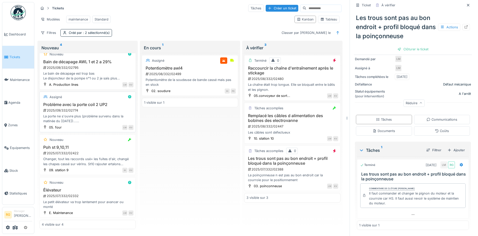
scroll to position [0, 0]
